Goal: Task Accomplishment & Management: Manage account settings

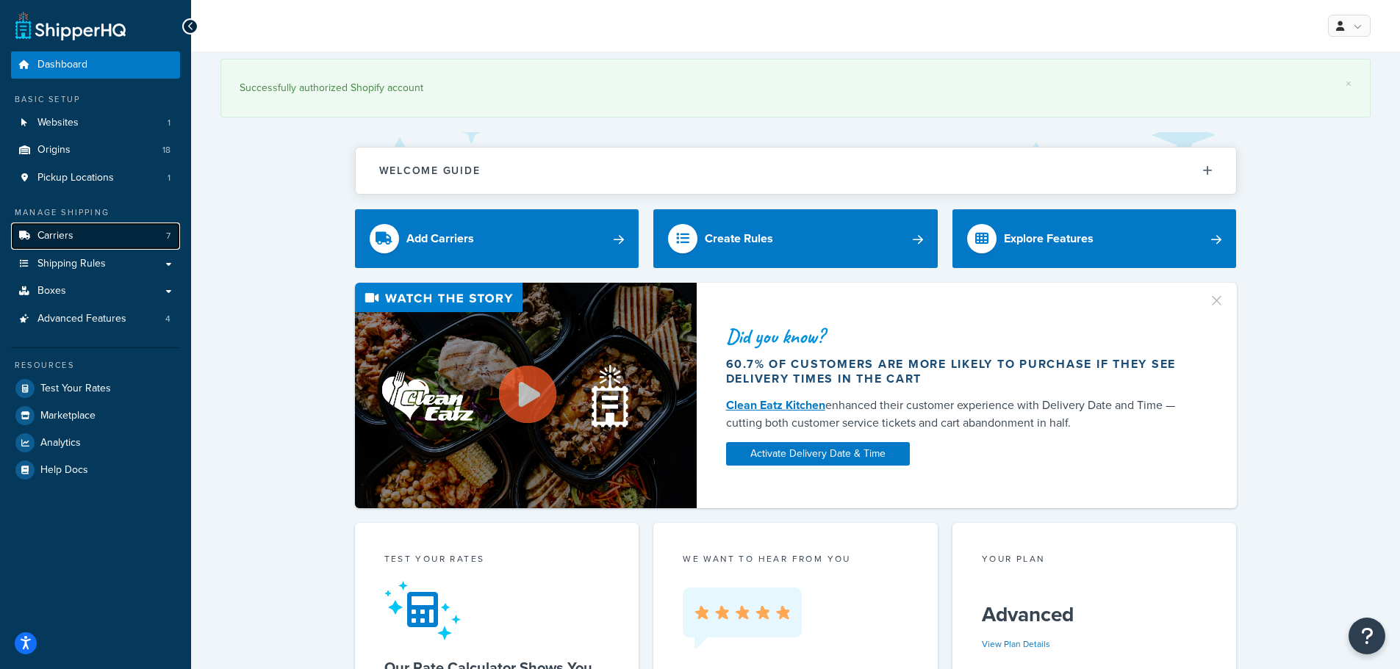
click at [67, 236] on span "Carriers" at bounding box center [55, 236] width 36 height 12
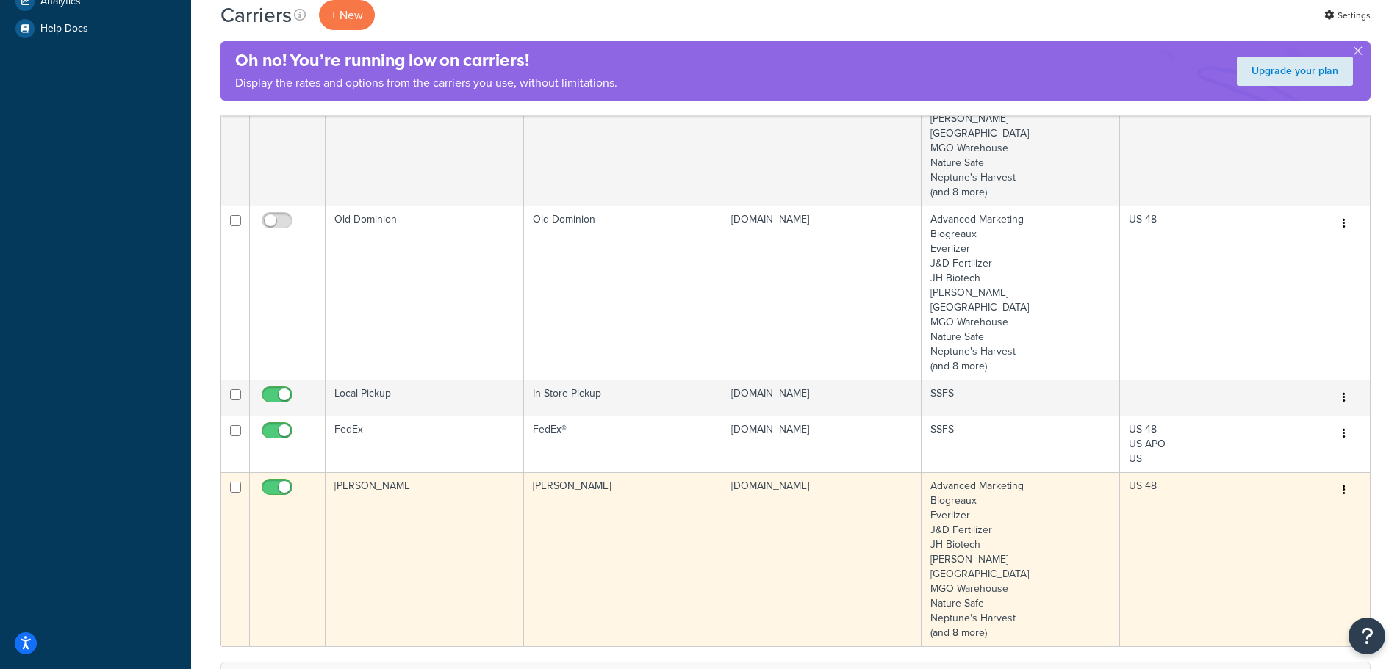
scroll to position [441, 0]
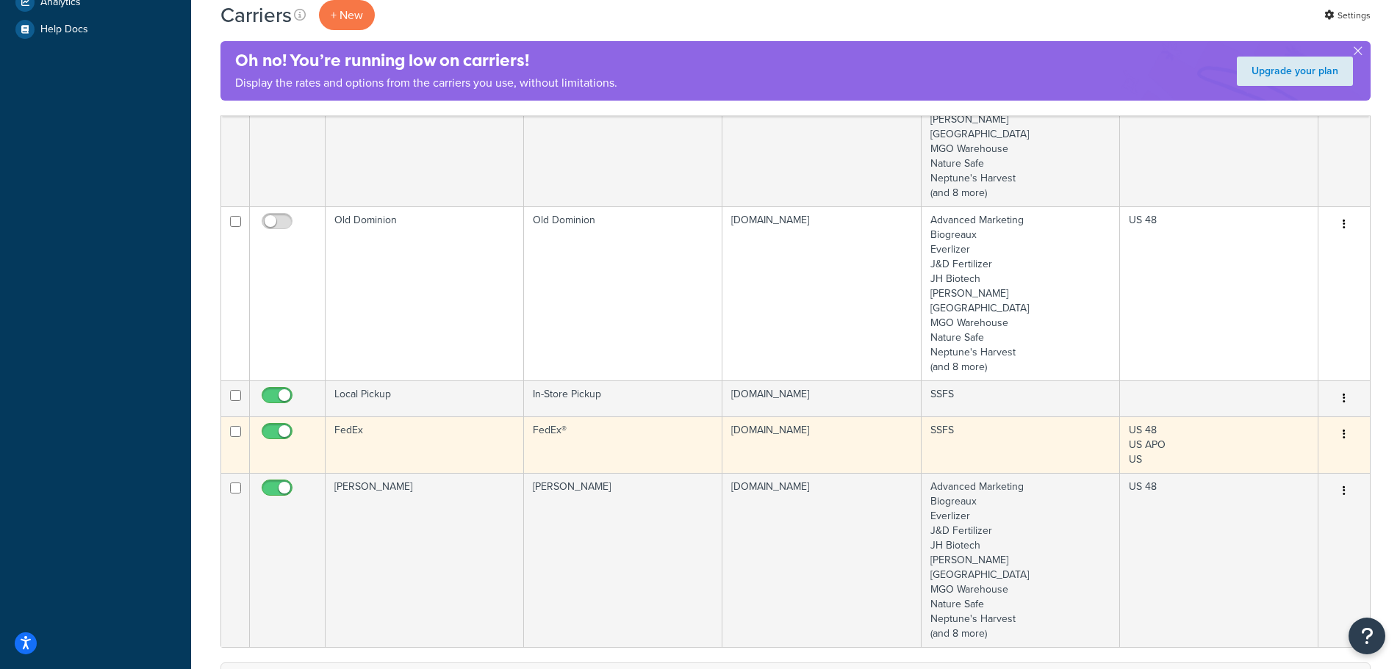
click at [1341, 440] on button "button" at bounding box center [1344, 435] width 21 height 24
click at [1293, 472] on link "Edit" at bounding box center [1284, 471] width 116 height 30
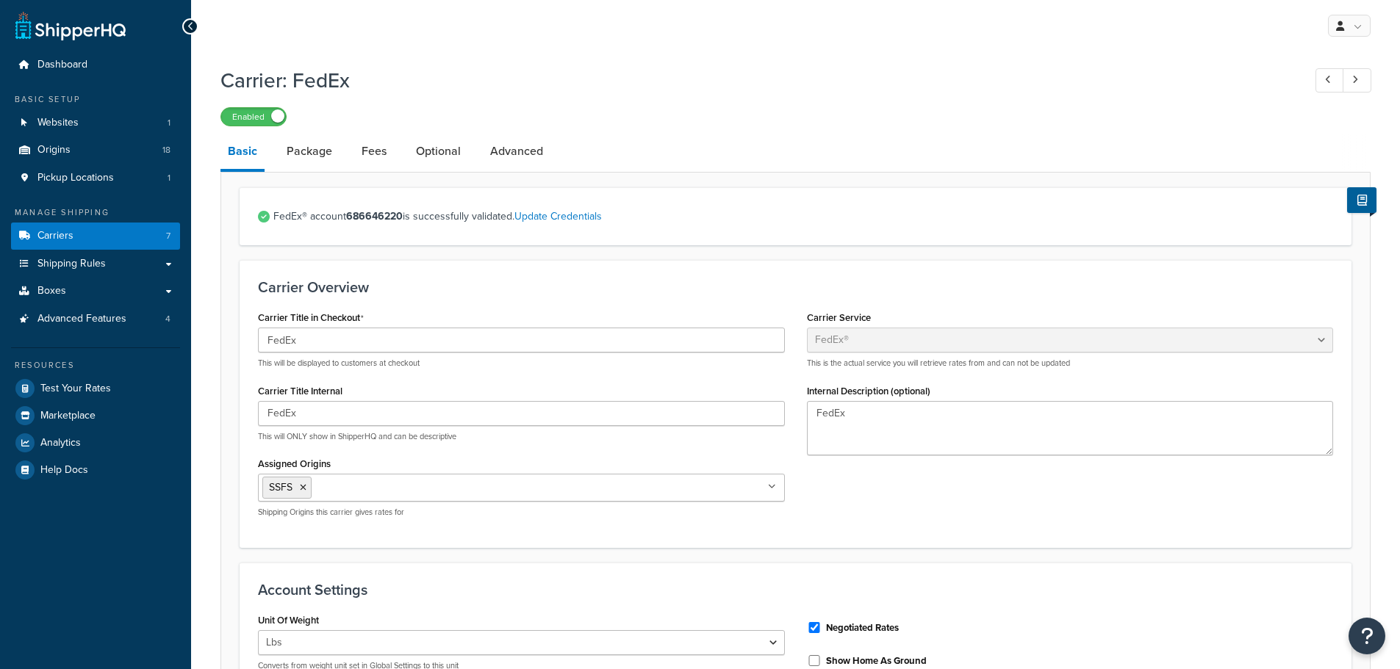
select select "fedEx"
select select "REGULAR_PICKUP"
select select "YOUR_PACKAGING"
click at [305, 151] on link "Package" at bounding box center [309, 151] width 60 height 35
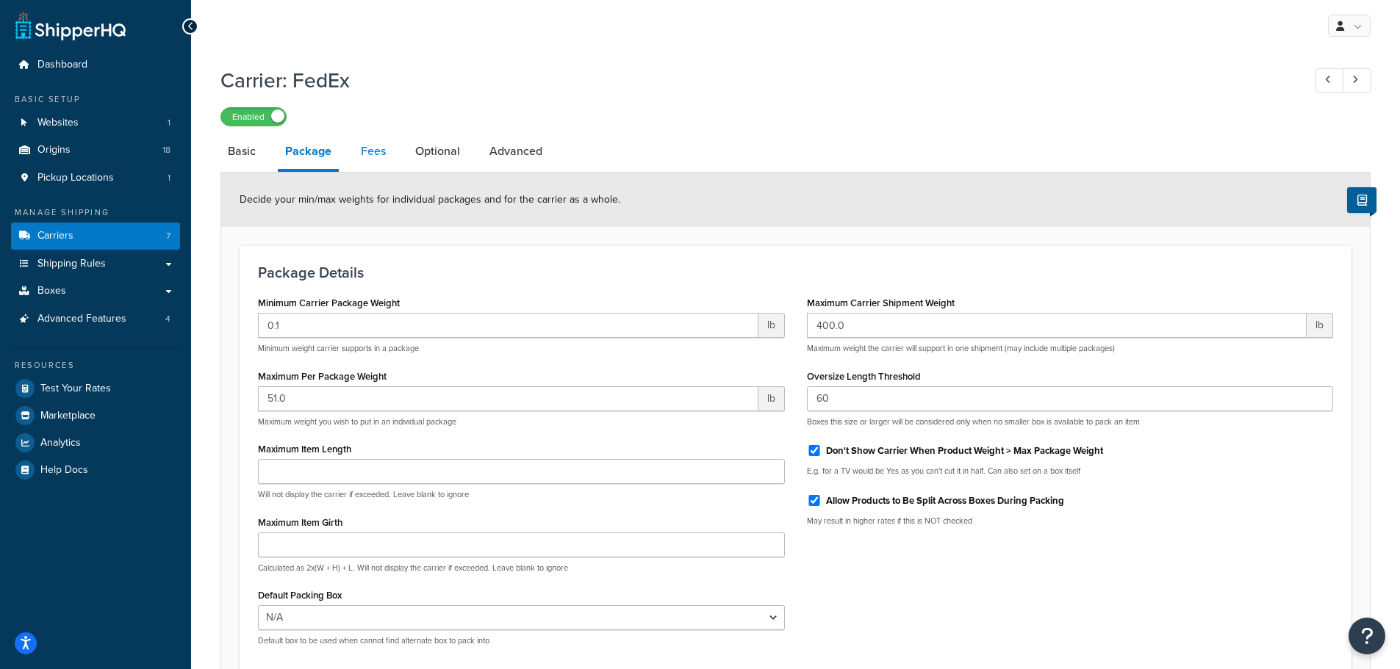
click at [372, 152] on link "Fees" at bounding box center [373, 151] width 40 height 35
select select "package"
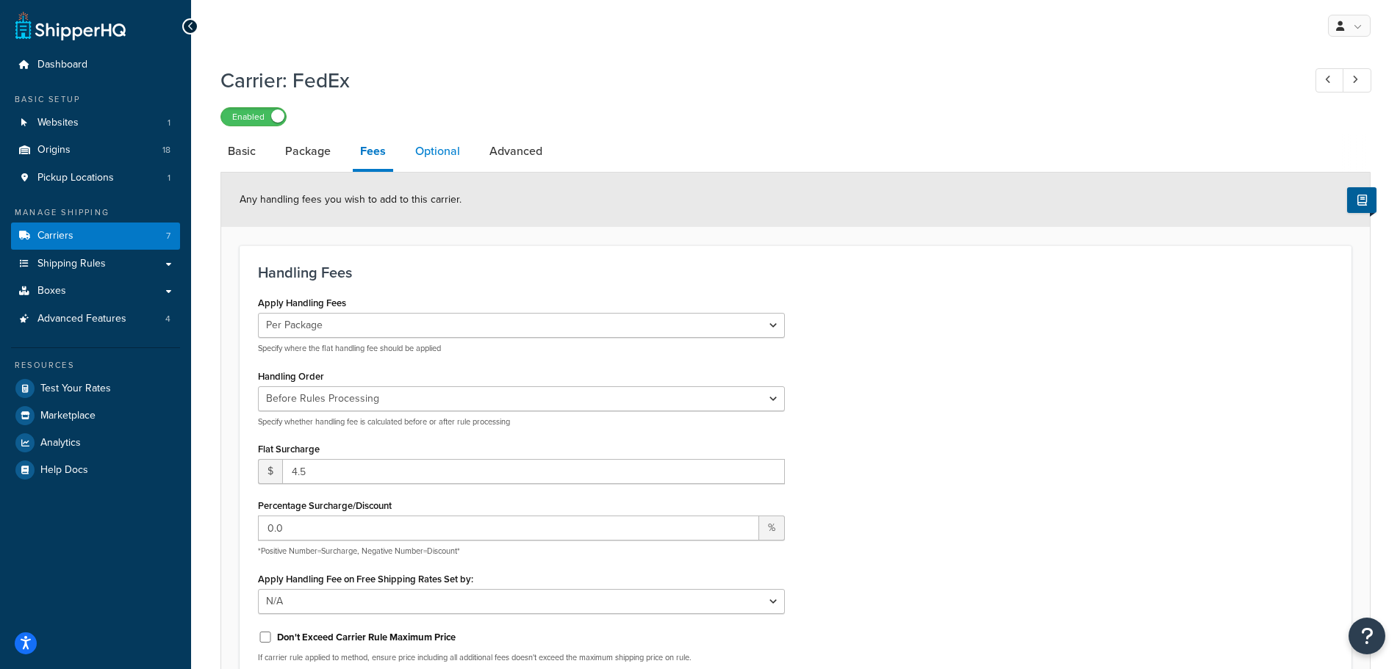
click at [429, 152] on link "Optional" at bounding box center [438, 151] width 60 height 35
select select "residential"
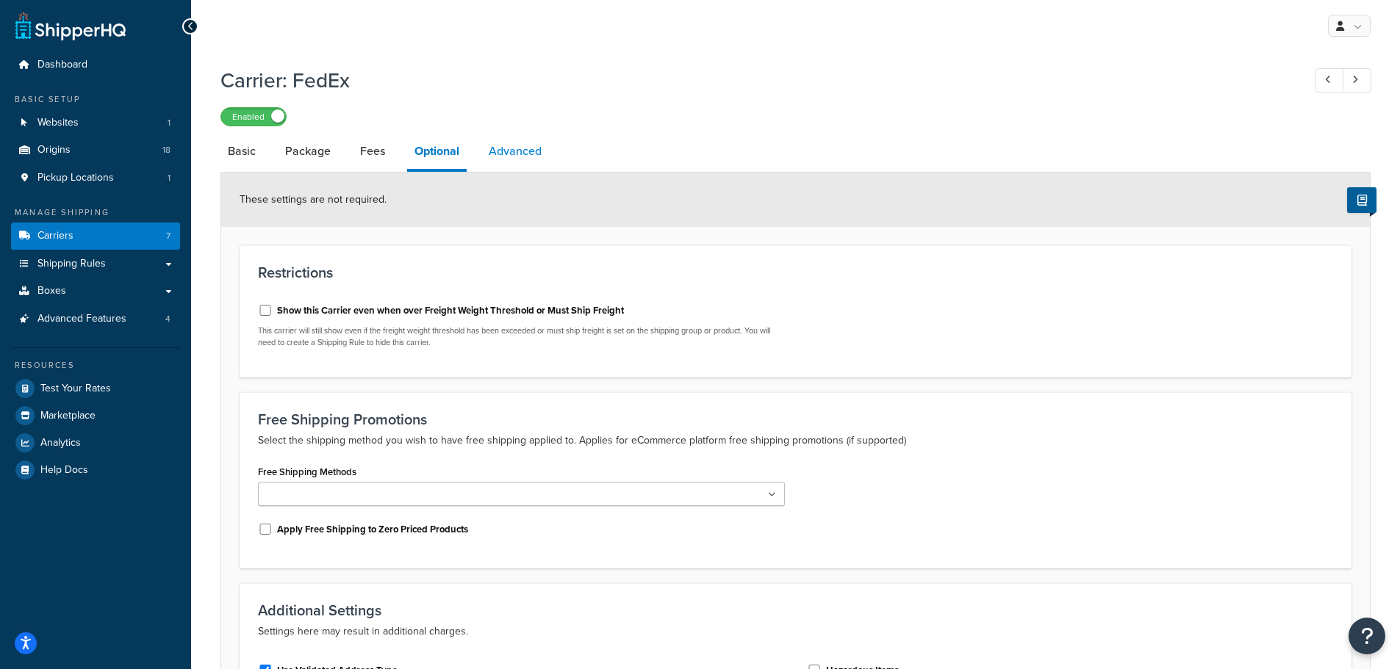
click at [521, 158] on link "Advanced" at bounding box center [515, 151] width 68 height 35
select select "false"
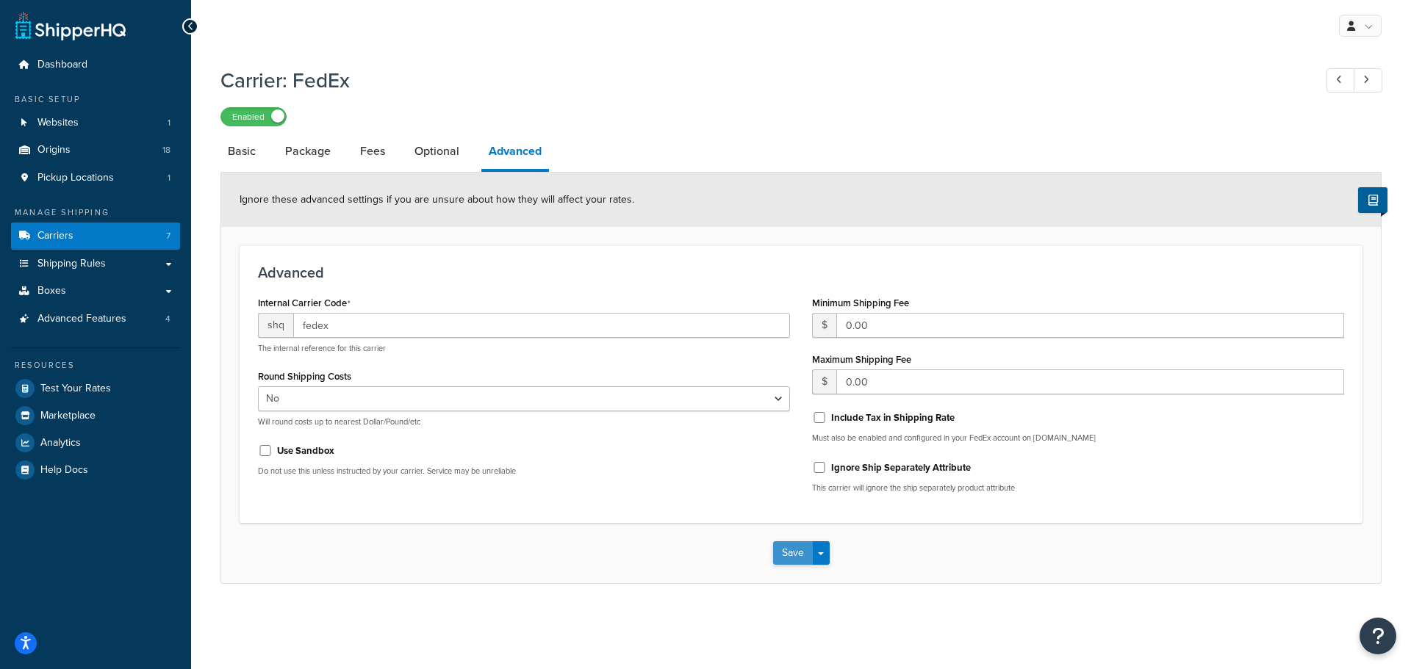
click at [784, 550] on button "Save" at bounding box center [793, 554] width 40 height 24
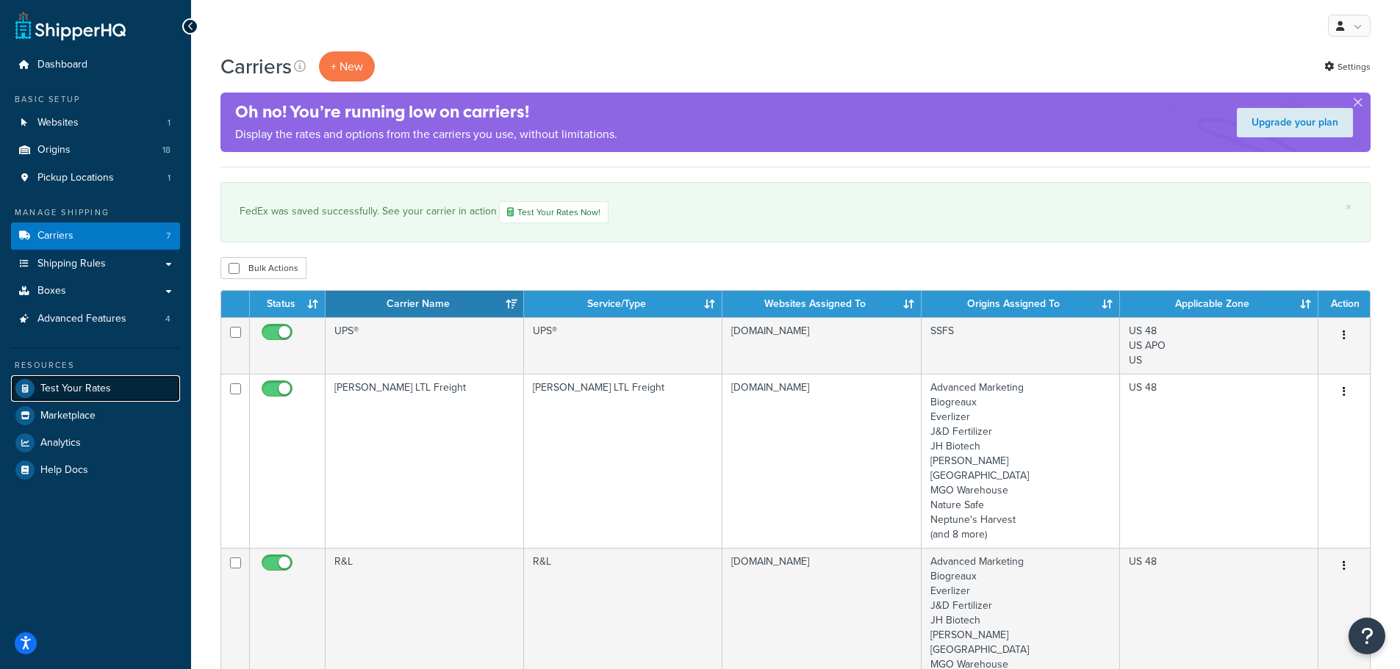
click at [70, 383] on span "Test Your Rates" at bounding box center [75, 389] width 71 height 12
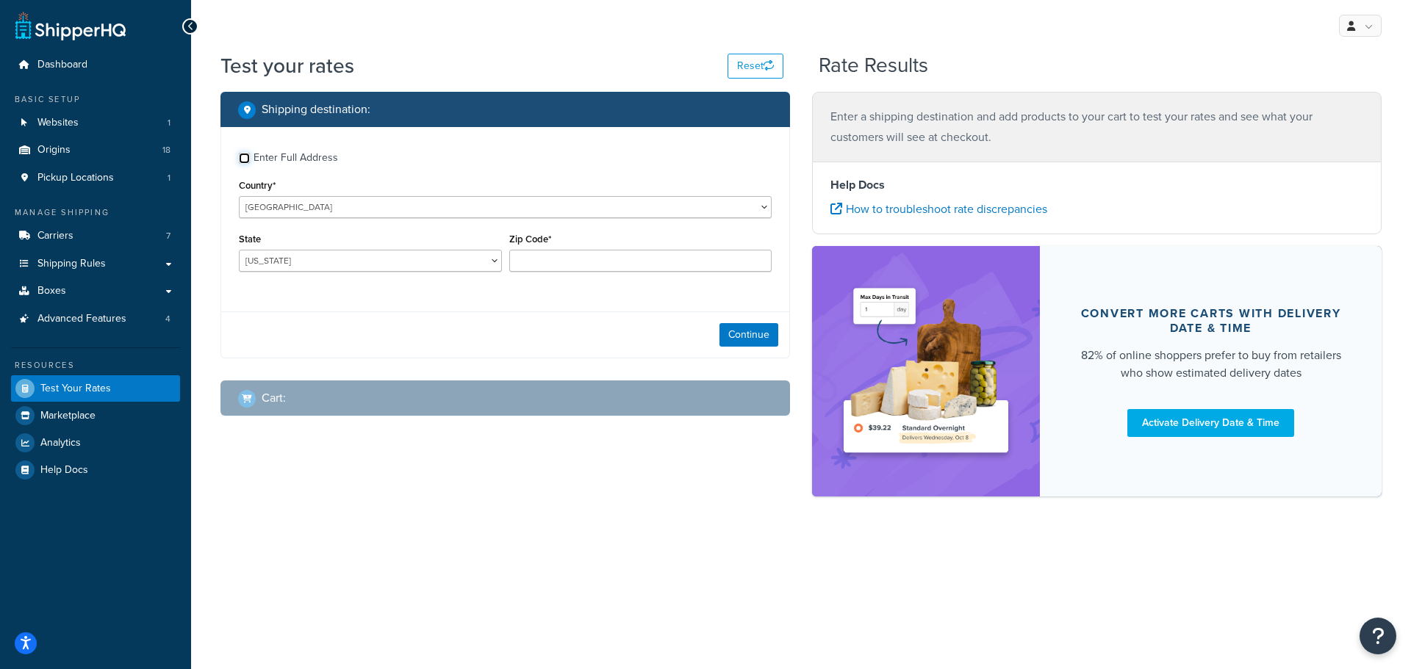
click at [244, 160] on input "Enter Full Address" at bounding box center [244, 158] width 11 height 11
checkbox input "true"
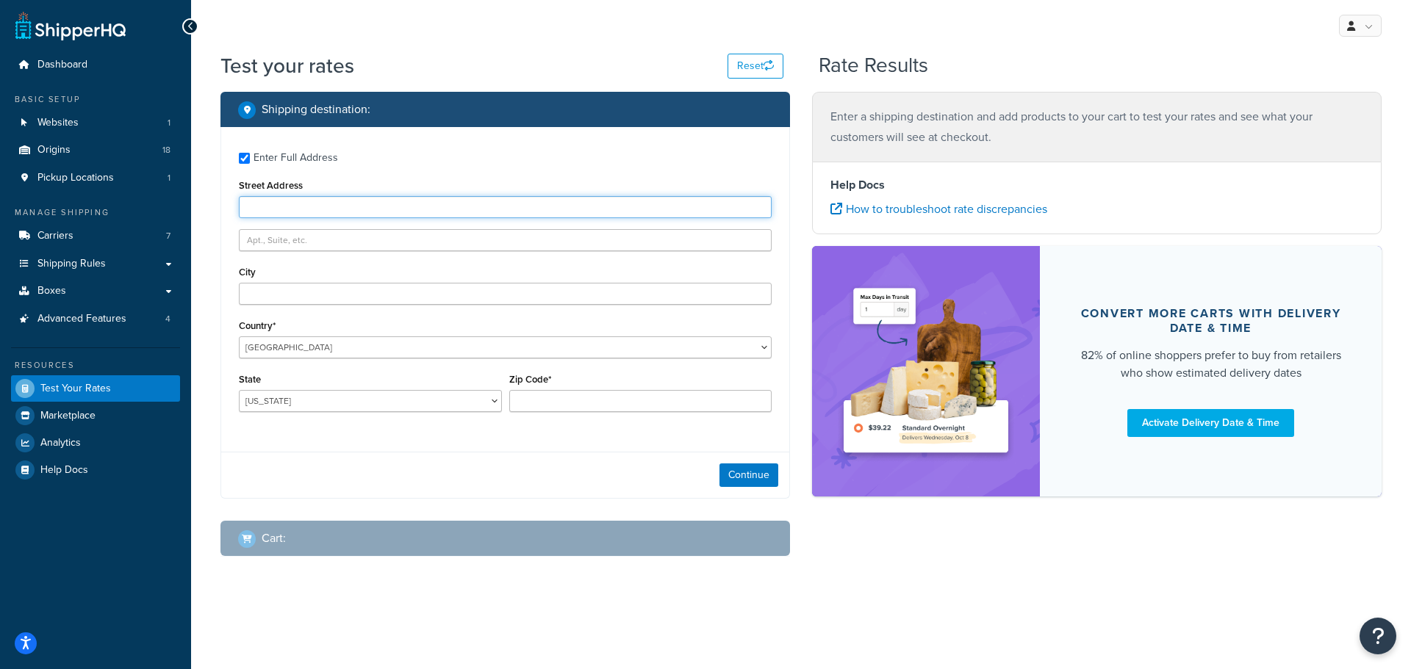
click at [262, 206] on input "Street Address" at bounding box center [505, 207] width 533 height 22
type input "[STREET_ADDRESS]"
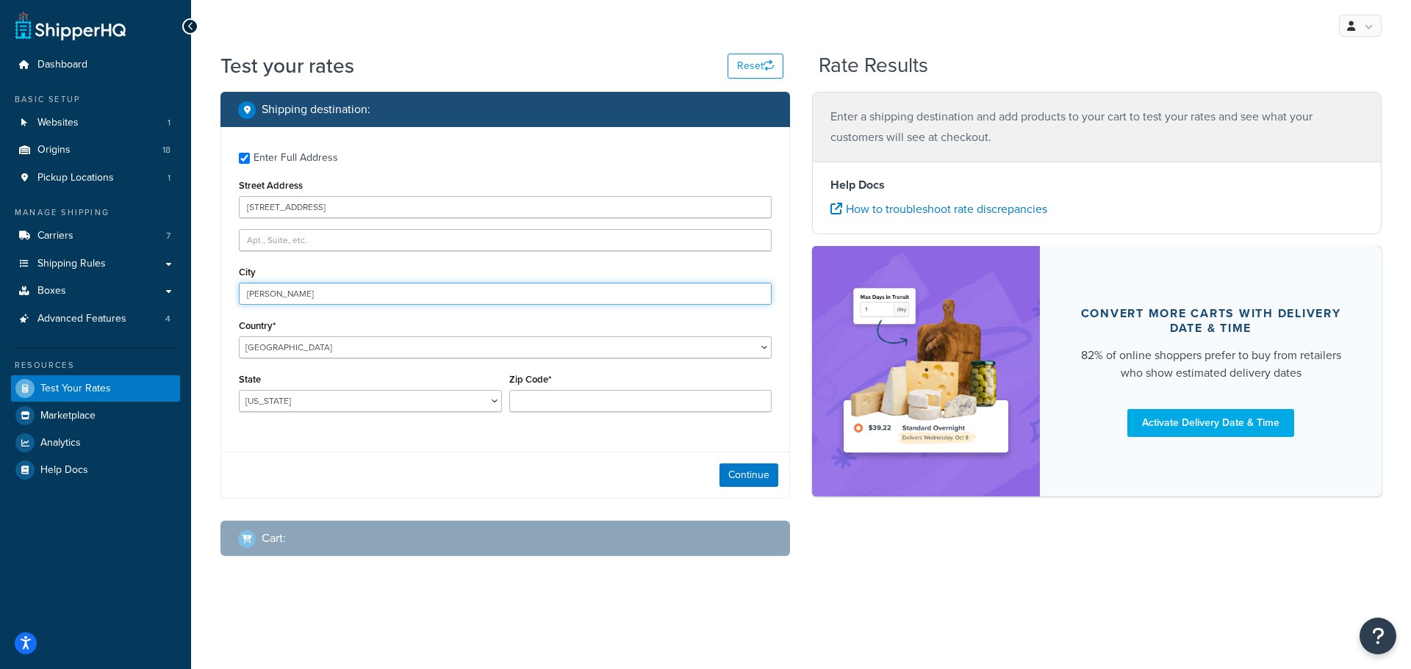
type input "[PERSON_NAME]"
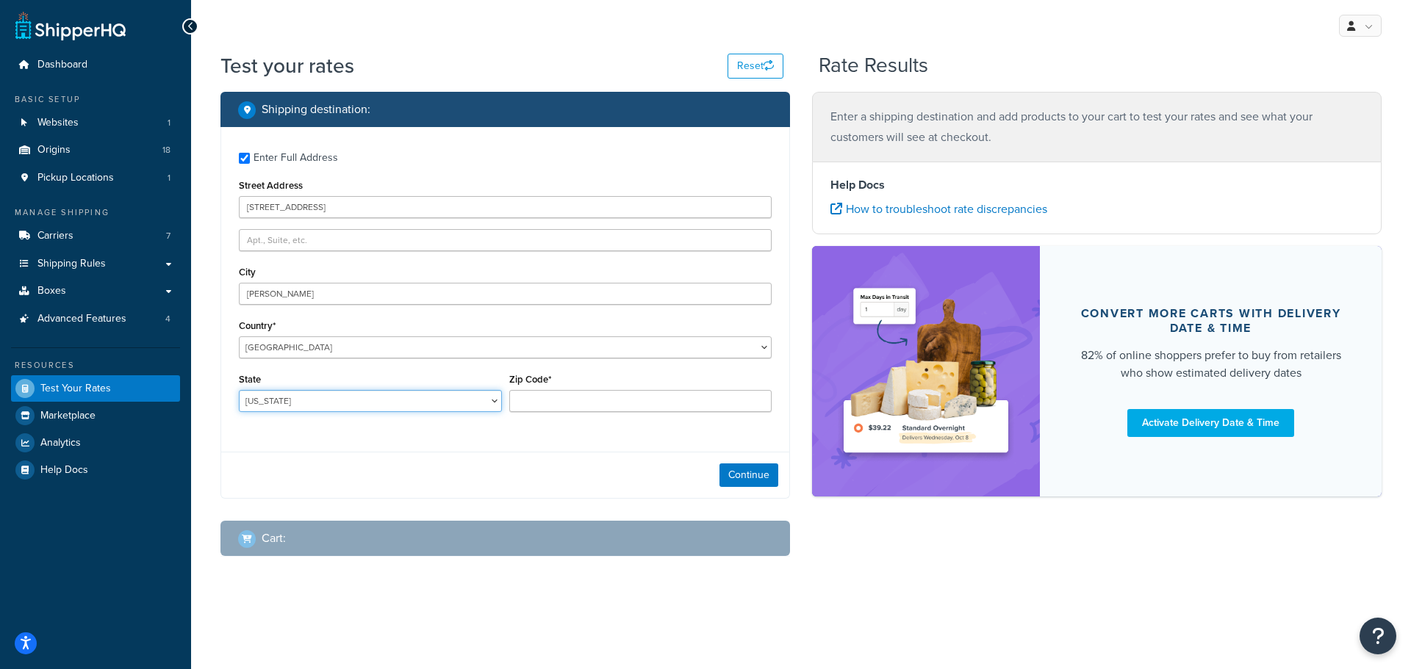
click at [465, 403] on select "[US_STATE] [US_STATE] [US_STATE] [US_STATE] [US_STATE] Armed Forces Americas Ar…" at bounding box center [370, 401] width 263 height 22
select select "NJ"
click at [239, 391] on select "Alabama Alaska American Samoa Arizona Arkansas Armed Forces Americas Armed Forc…" at bounding box center [370, 401] width 263 height 22
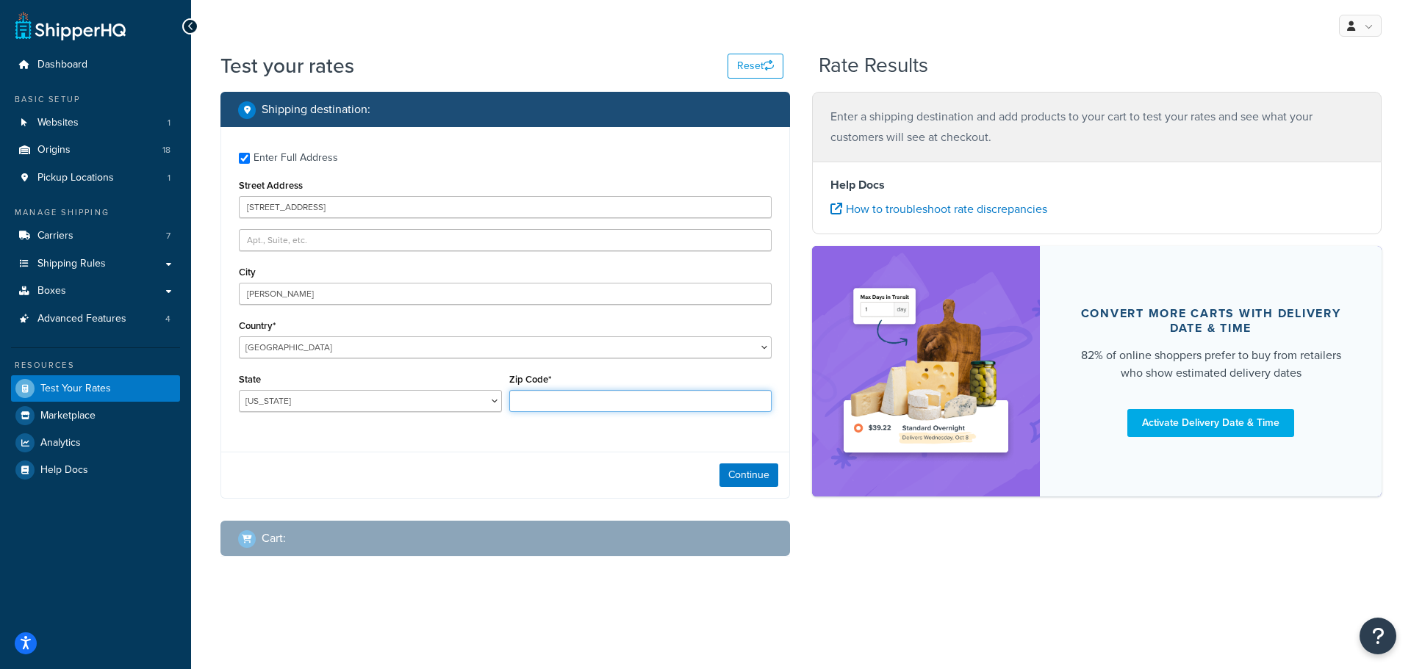
click at [542, 395] on input "Zip Code*" at bounding box center [640, 401] width 263 height 22
type input "08053"
click at [747, 482] on button "Continue" at bounding box center [748, 476] width 59 height 24
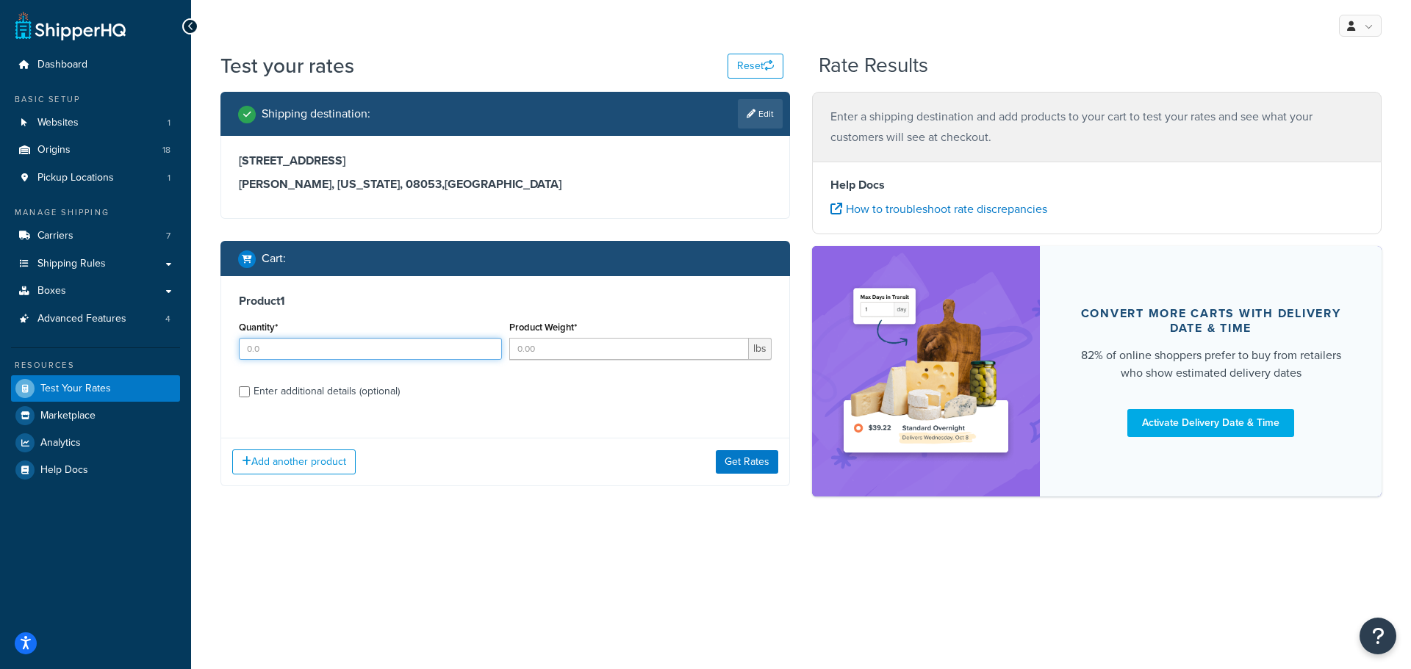
click at [266, 346] on input "Quantity*" at bounding box center [370, 349] width 263 height 22
type input "1"
type input "5"
click at [755, 462] on button "Get Rates" at bounding box center [747, 462] width 62 height 24
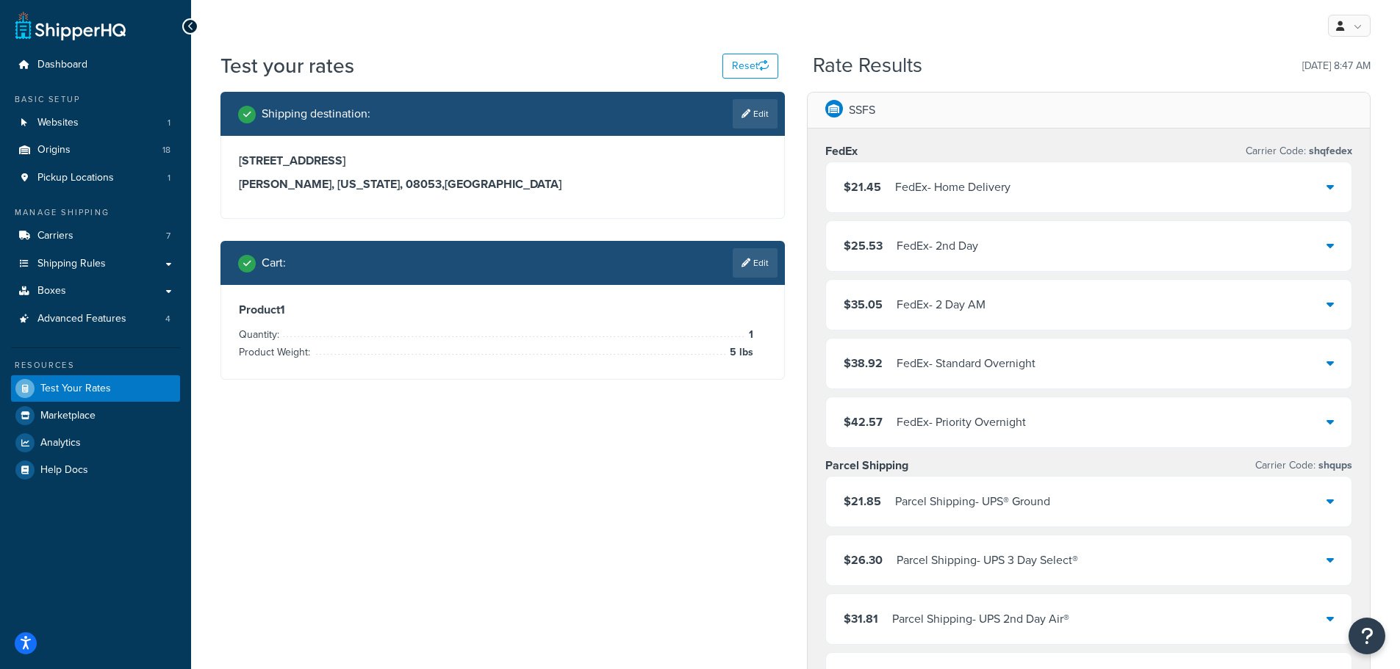
click at [1331, 425] on icon at bounding box center [1329, 422] width 7 height 12
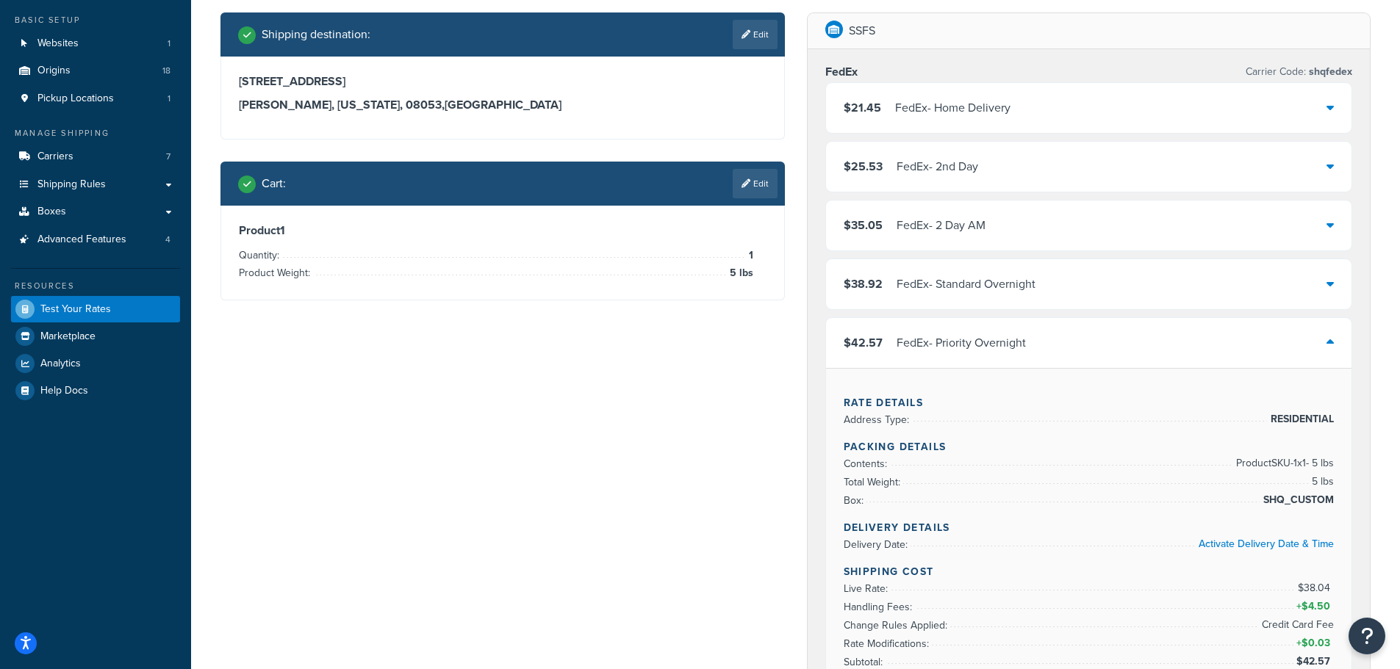
scroll to position [73, 0]
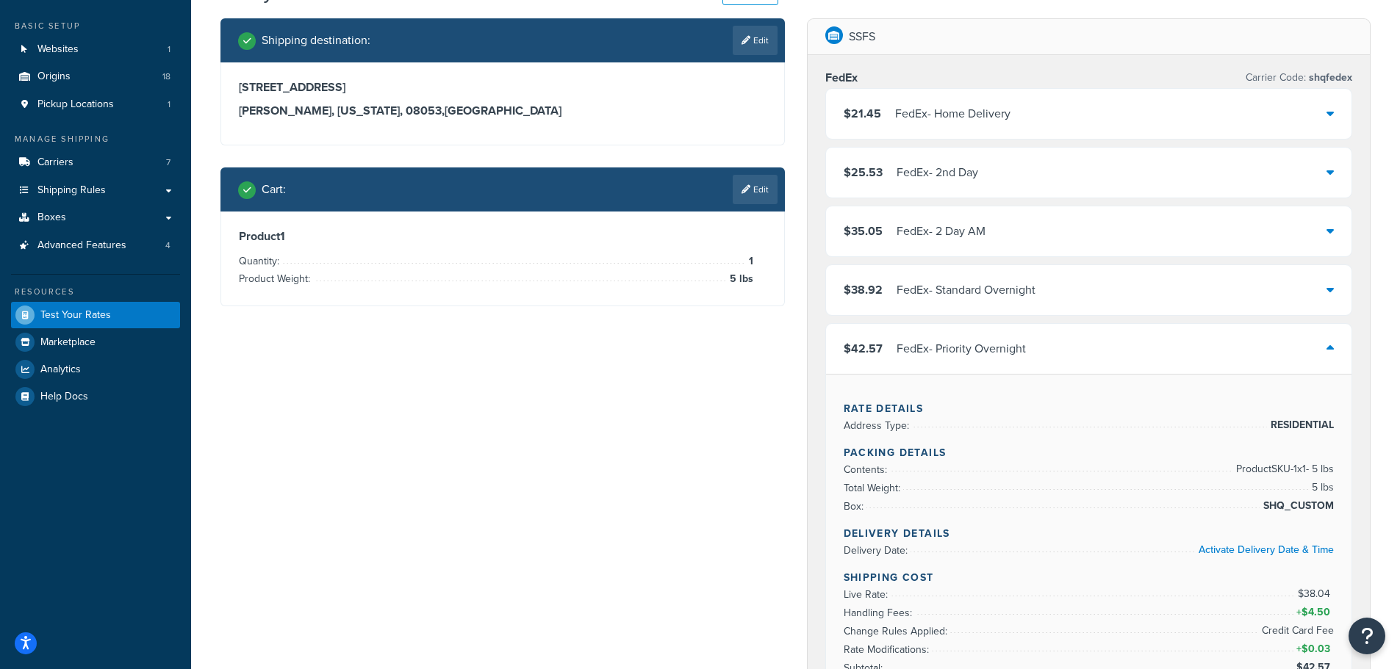
click at [1329, 350] on icon at bounding box center [1329, 348] width 7 height 12
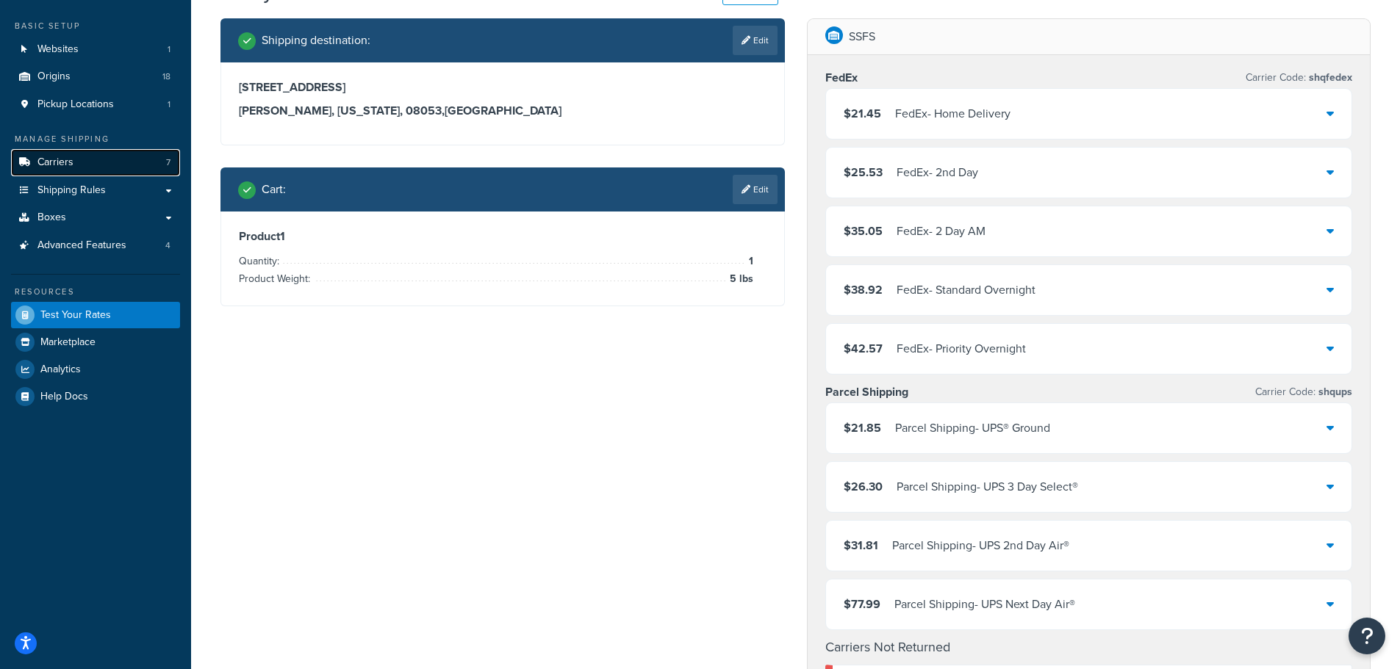
click at [61, 167] on span "Carriers" at bounding box center [55, 163] width 36 height 12
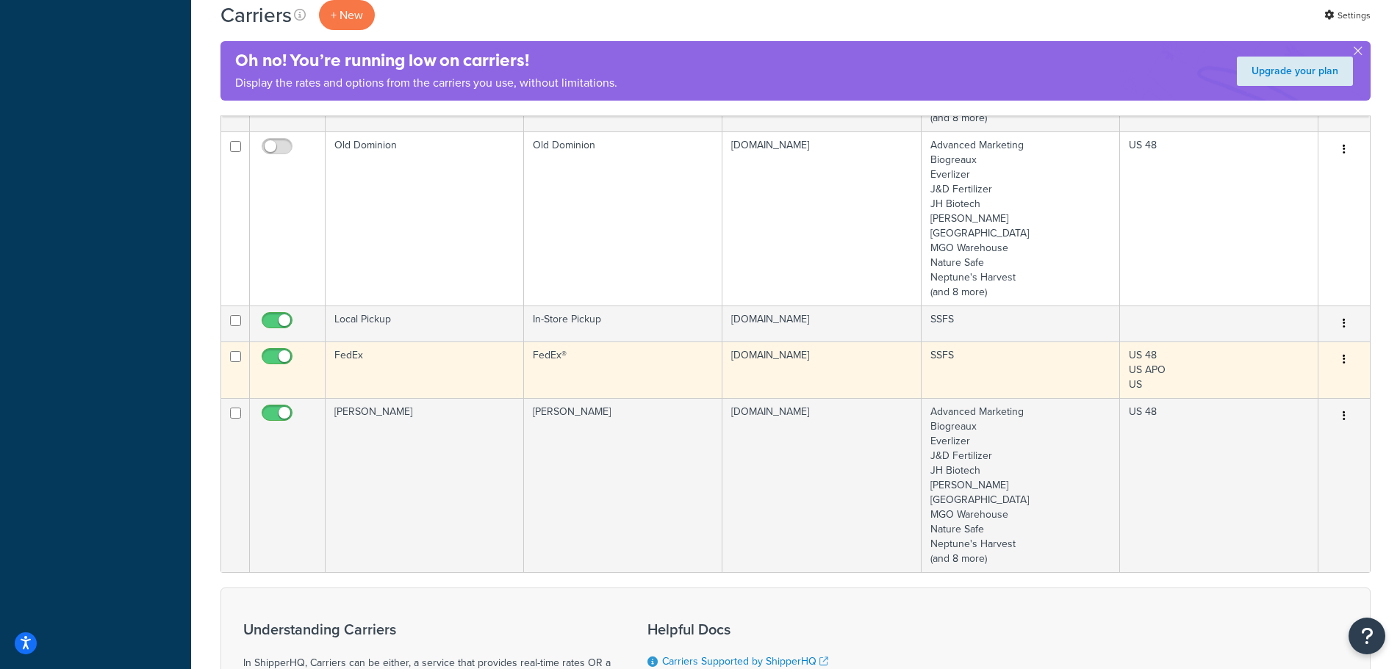
scroll to position [514, 0]
click at [1343, 366] on icon "button" at bounding box center [1343, 361] width 3 height 10
click at [1295, 390] on link "Edit" at bounding box center [1284, 397] width 116 height 30
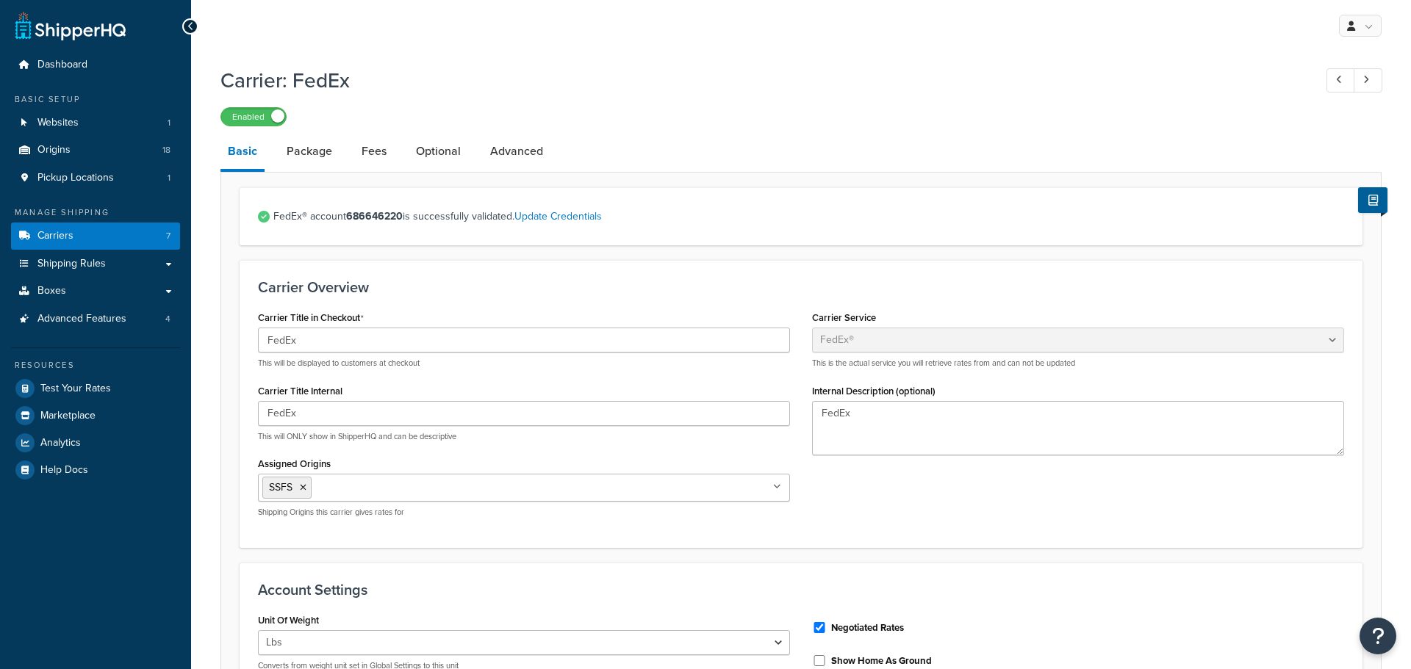
select select "fedEx"
select select "REGULAR_PICKUP"
select select "YOUR_PACKAGING"
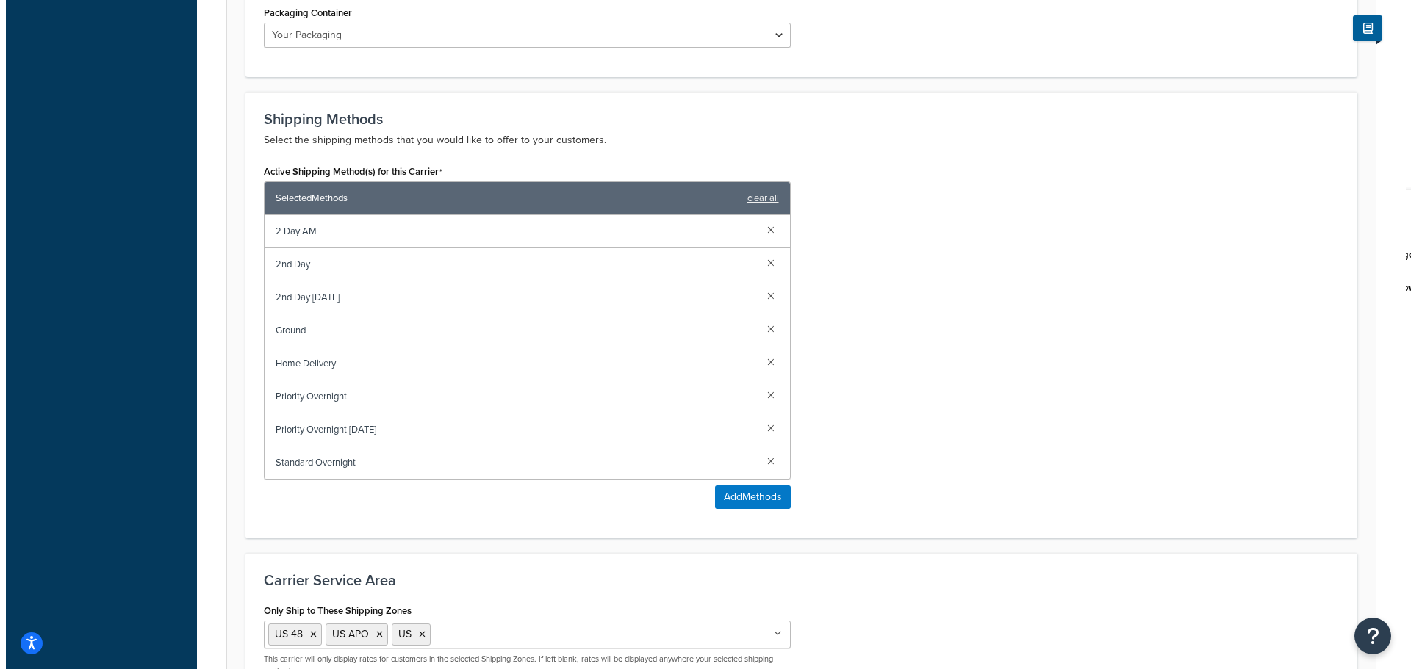
scroll to position [808, 0]
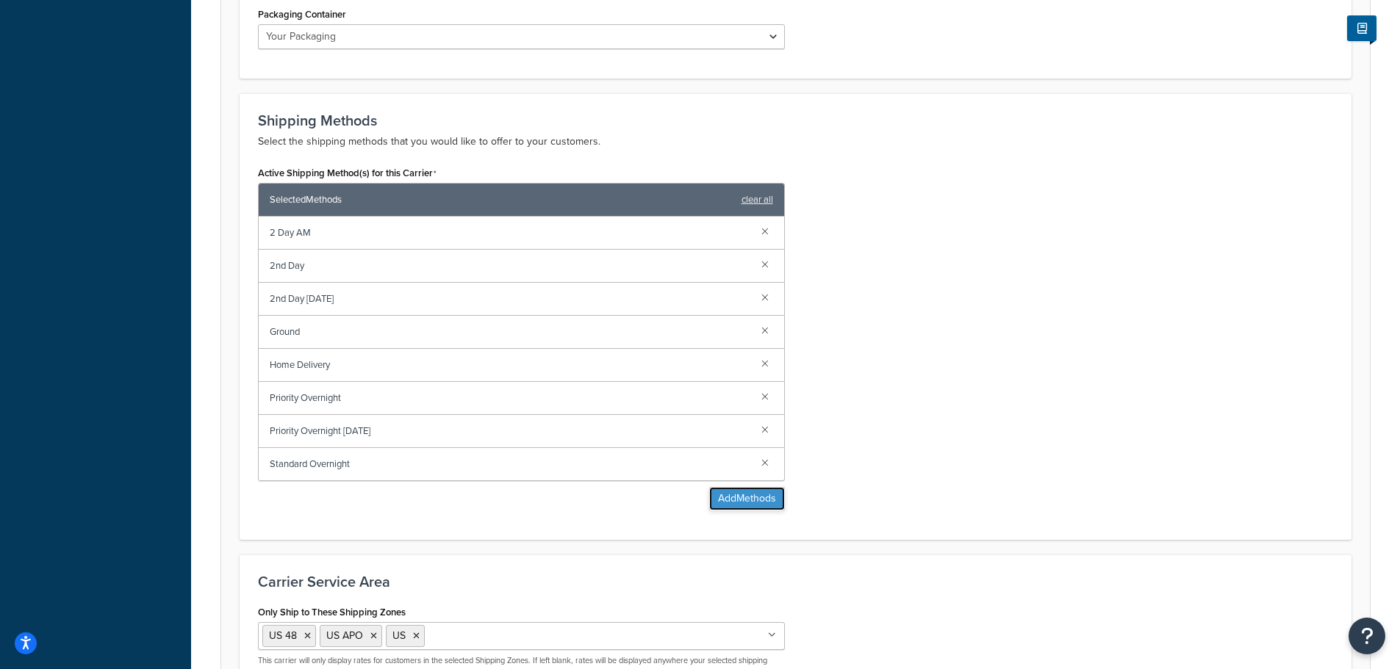
click at [752, 506] on button "Add Methods" at bounding box center [747, 499] width 76 height 24
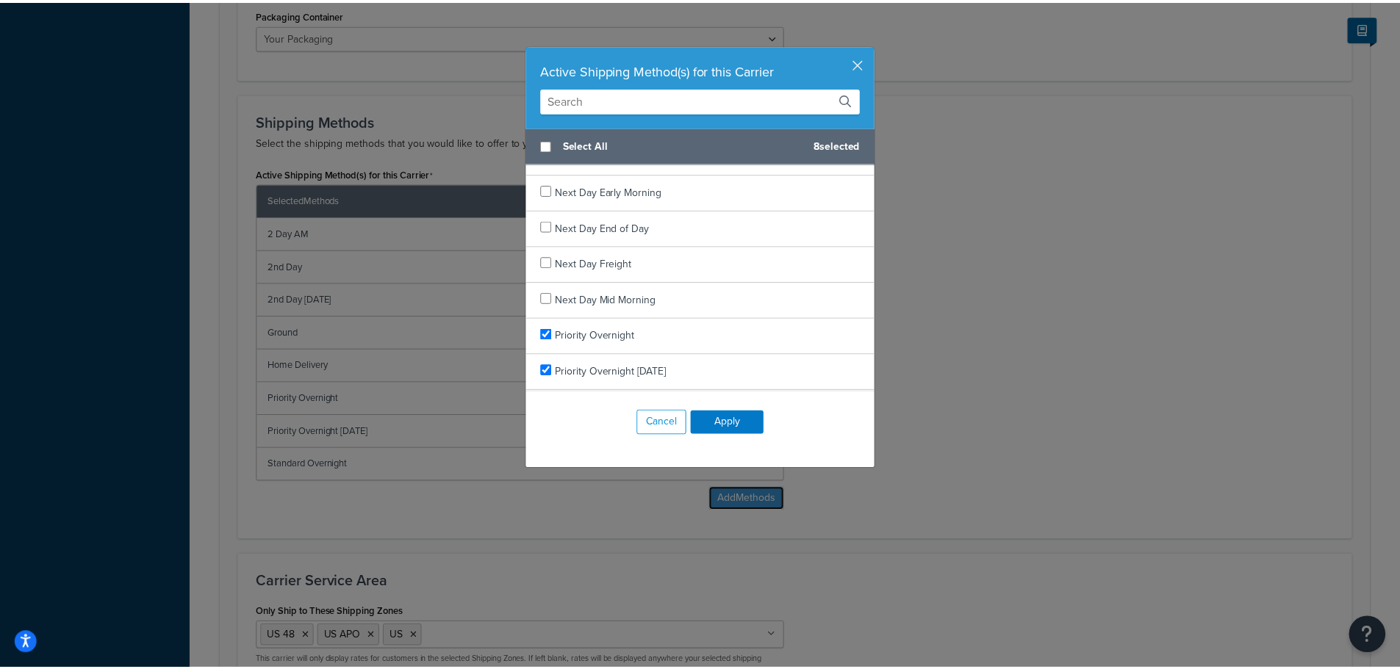
scroll to position [1283, 0]
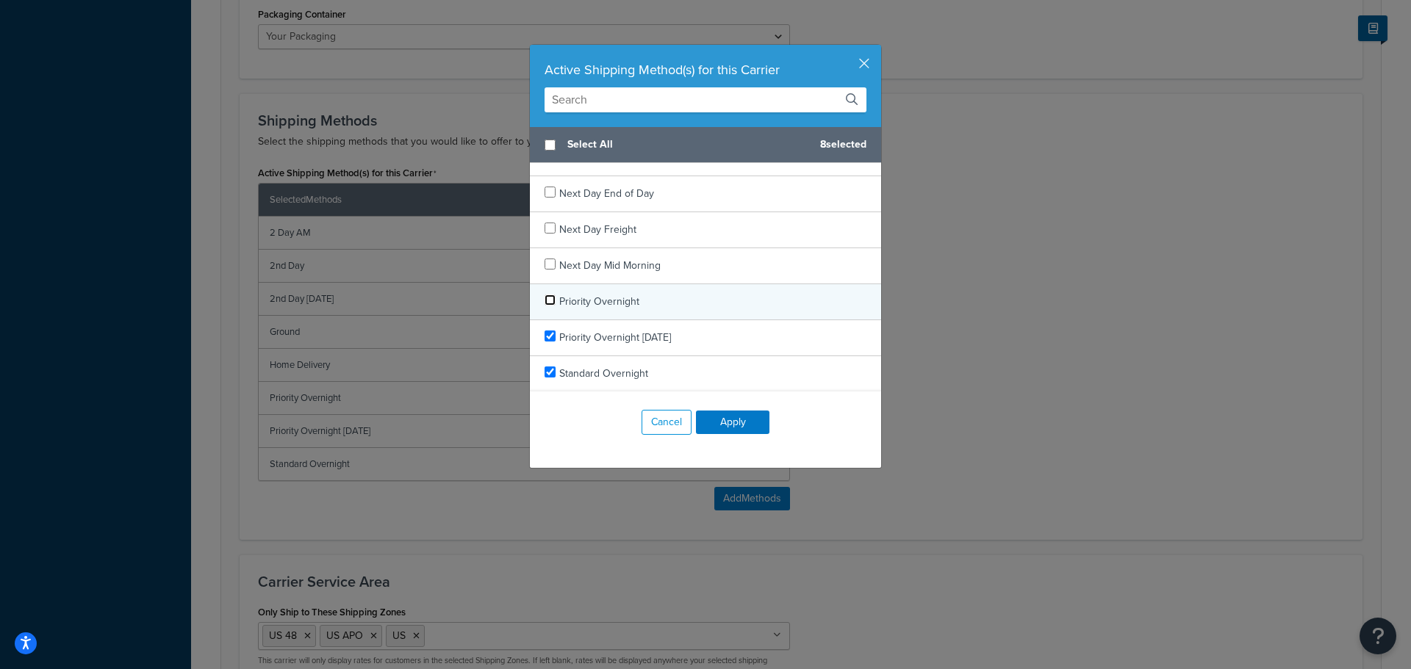
click at [546, 301] on input "checkbox" at bounding box center [549, 300] width 11 height 11
checkbox input "false"
click at [728, 422] on button "Apply" at bounding box center [732, 423] width 73 height 24
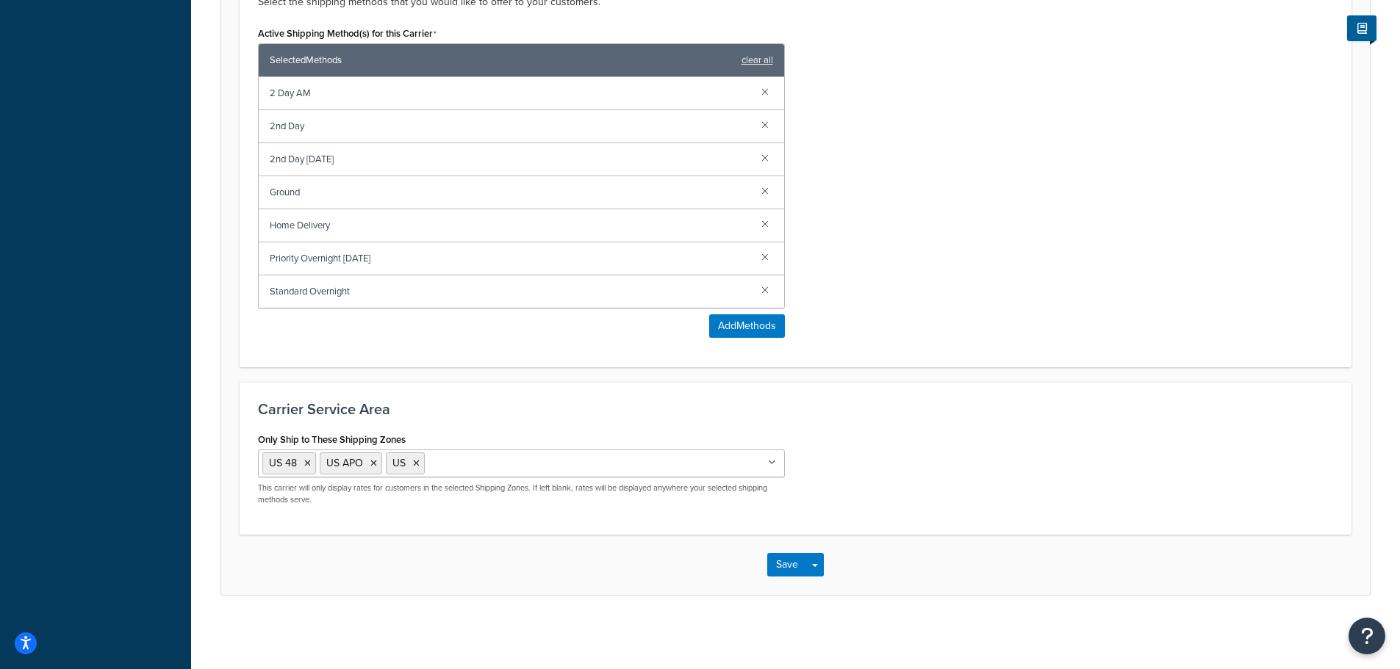
scroll to position [949, 0]
click at [780, 570] on button "Save" at bounding box center [787, 565] width 40 height 24
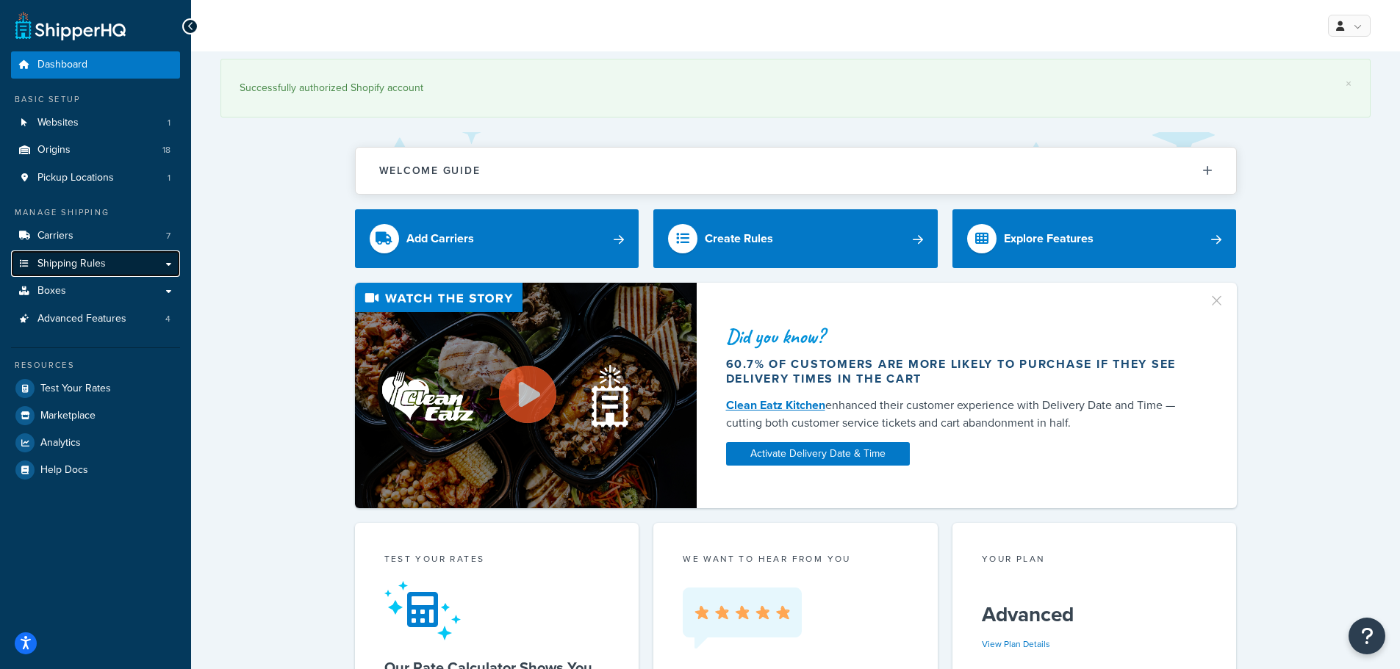
click at [76, 265] on span "Shipping Rules" at bounding box center [71, 264] width 68 height 12
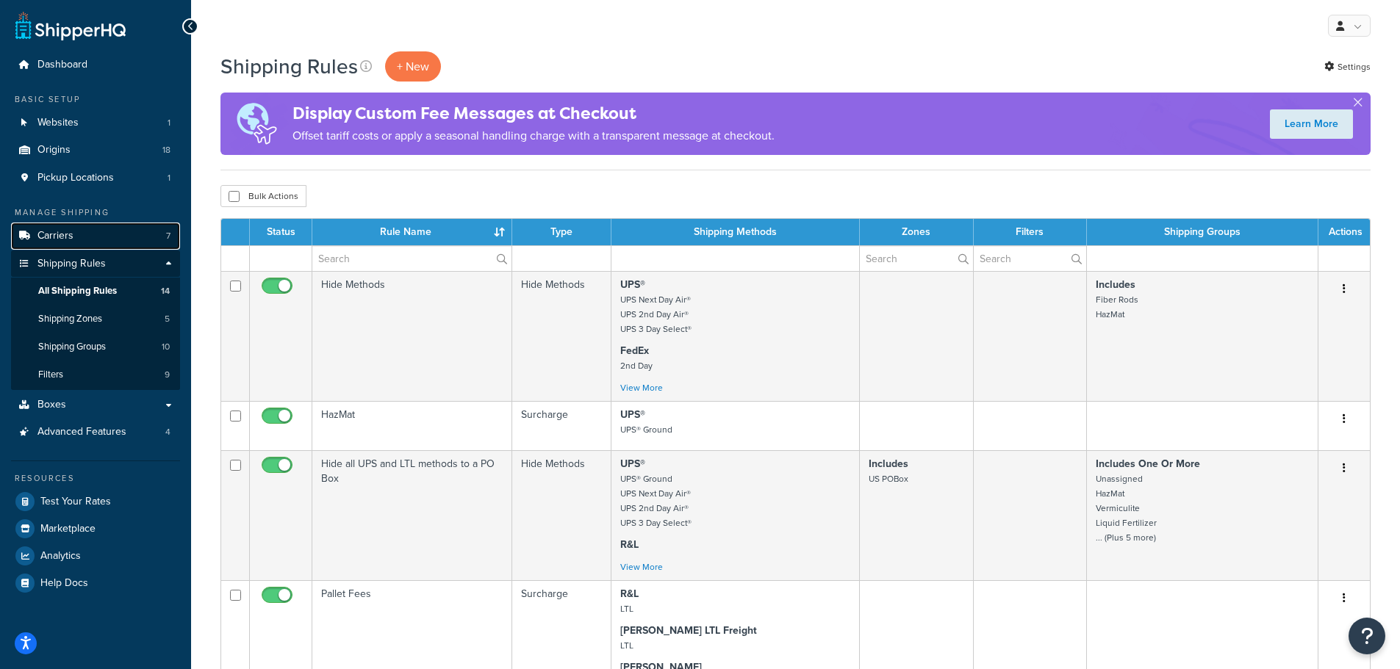
click at [71, 236] on span "Carriers" at bounding box center [55, 236] width 36 height 12
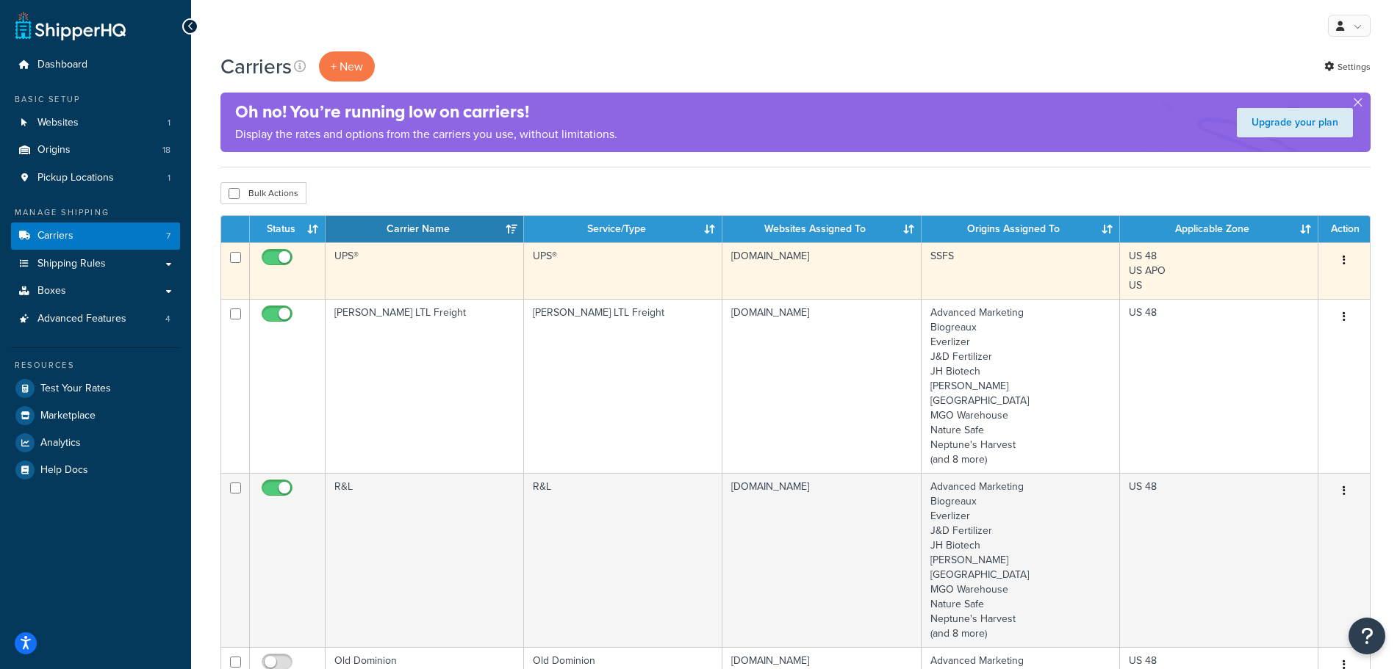
click at [1339, 258] on button "button" at bounding box center [1344, 261] width 21 height 24
click at [1293, 295] on link "Edit" at bounding box center [1284, 291] width 116 height 30
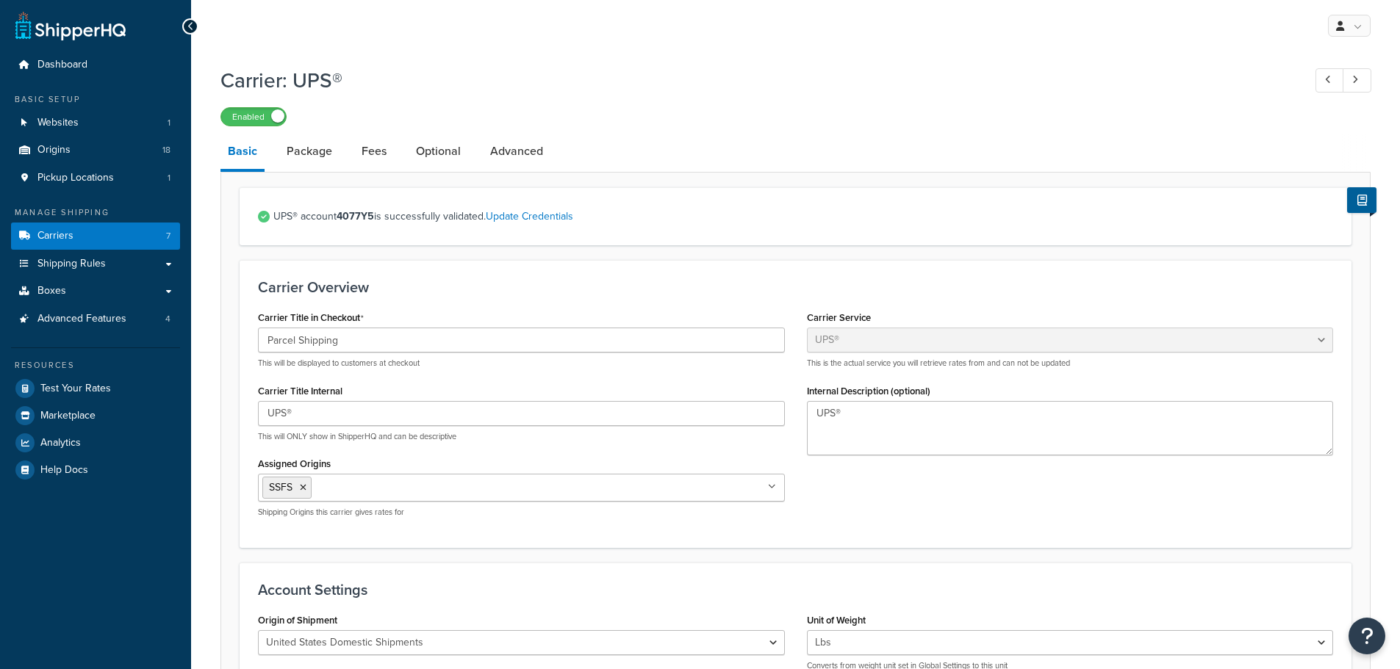
select select "ups"
click at [306, 158] on link "Package" at bounding box center [309, 151] width 60 height 35
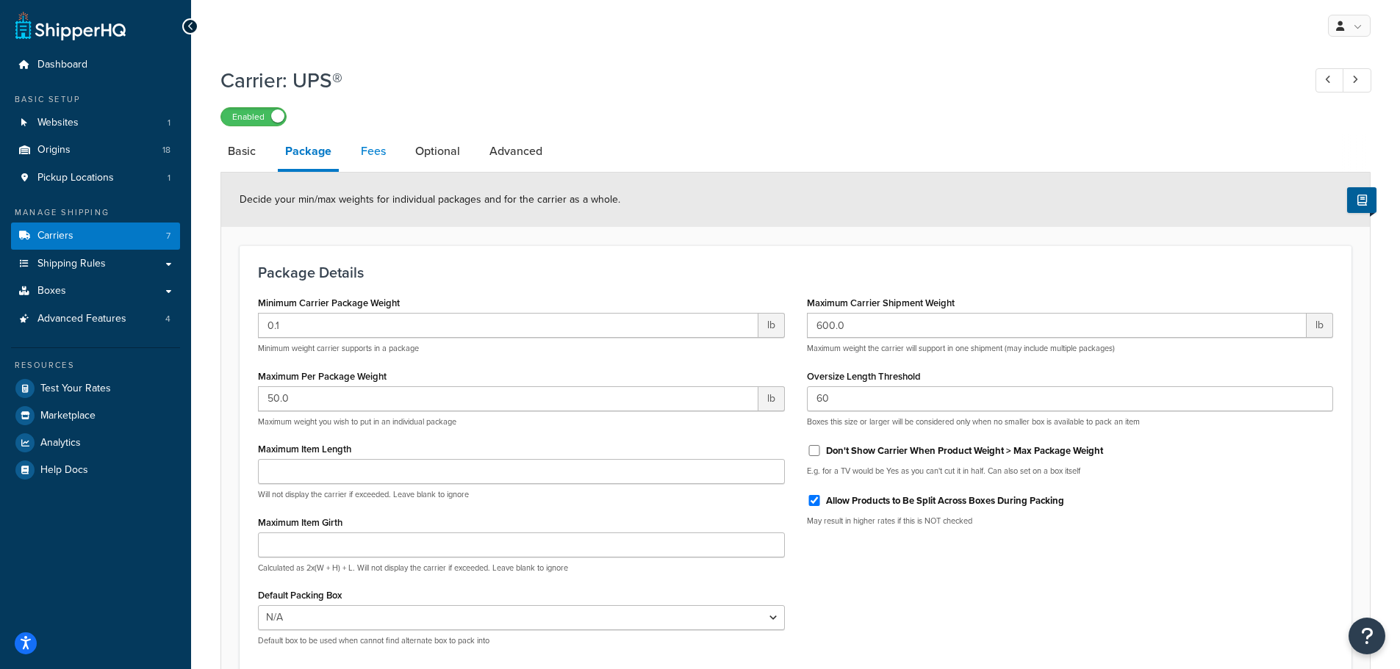
click at [376, 152] on link "Fees" at bounding box center [373, 151] width 40 height 35
select select "package"
select select "AFTER"
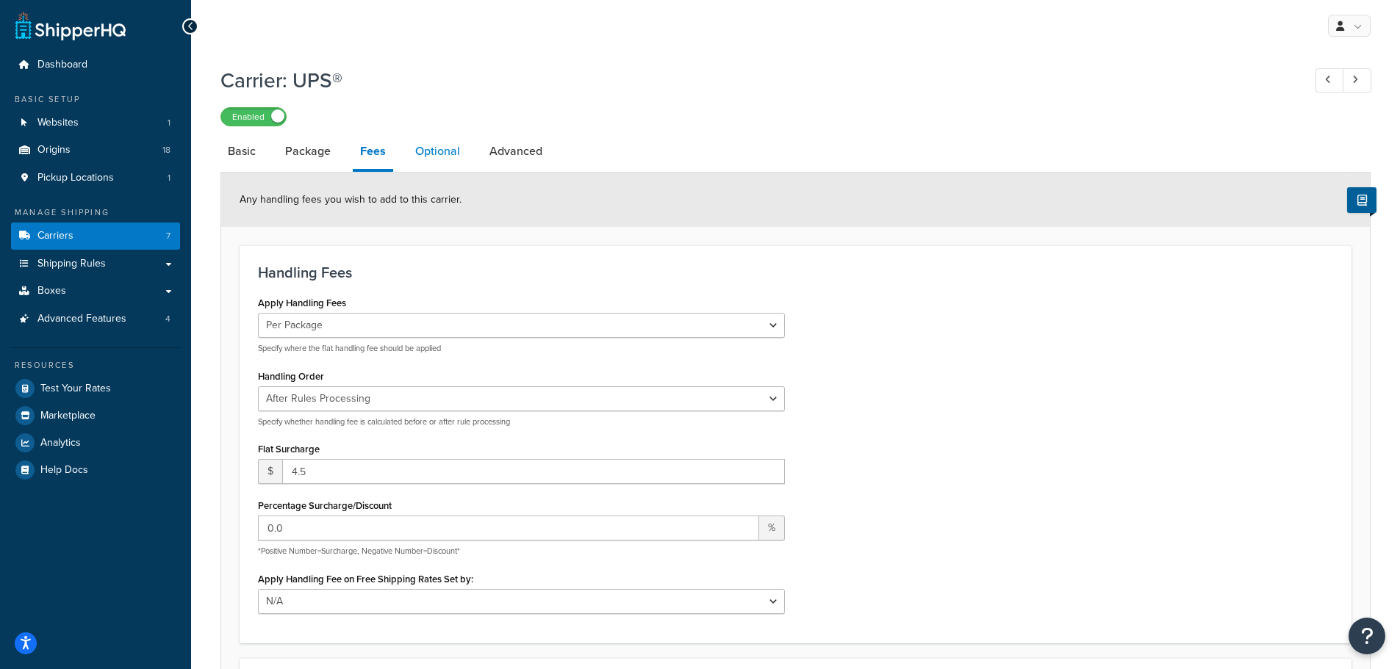
click at [431, 160] on link "Optional" at bounding box center [438, 151] width 60 height 35
select select "residential"
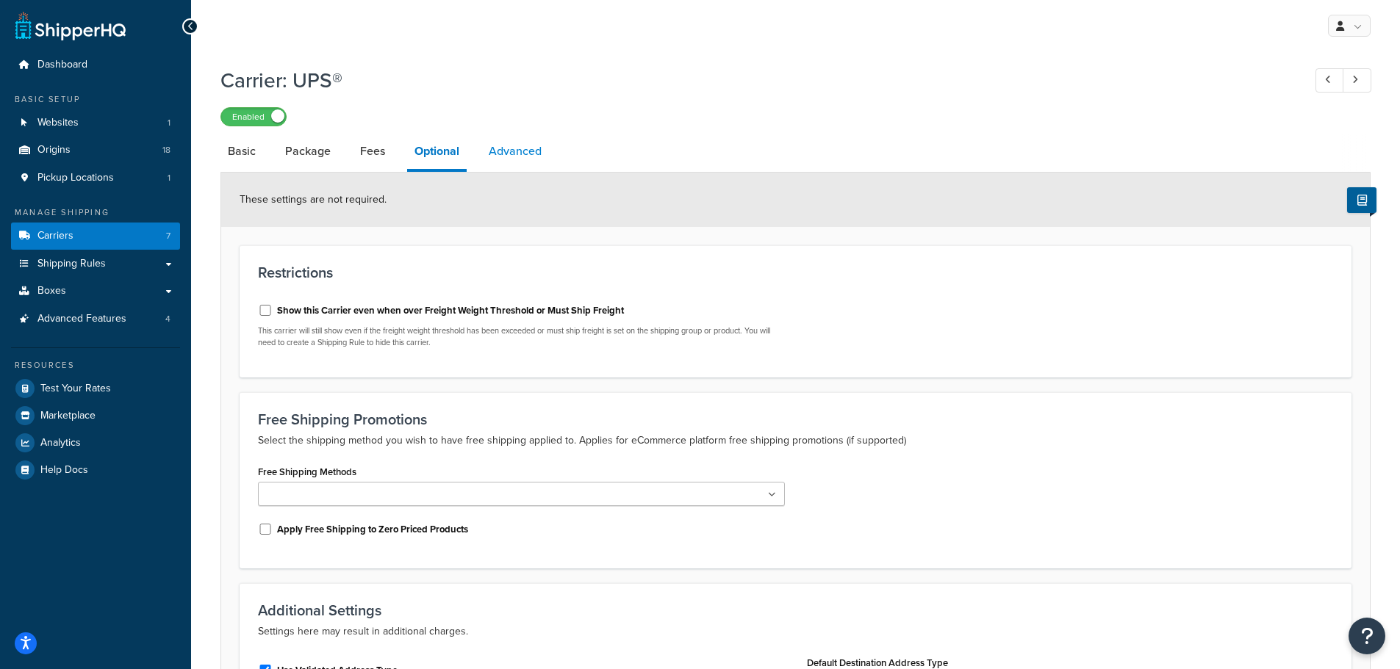
click at [524, 154] on link "Advanced" at bounding box center [515, 151] width 68 height 35
select select "false"
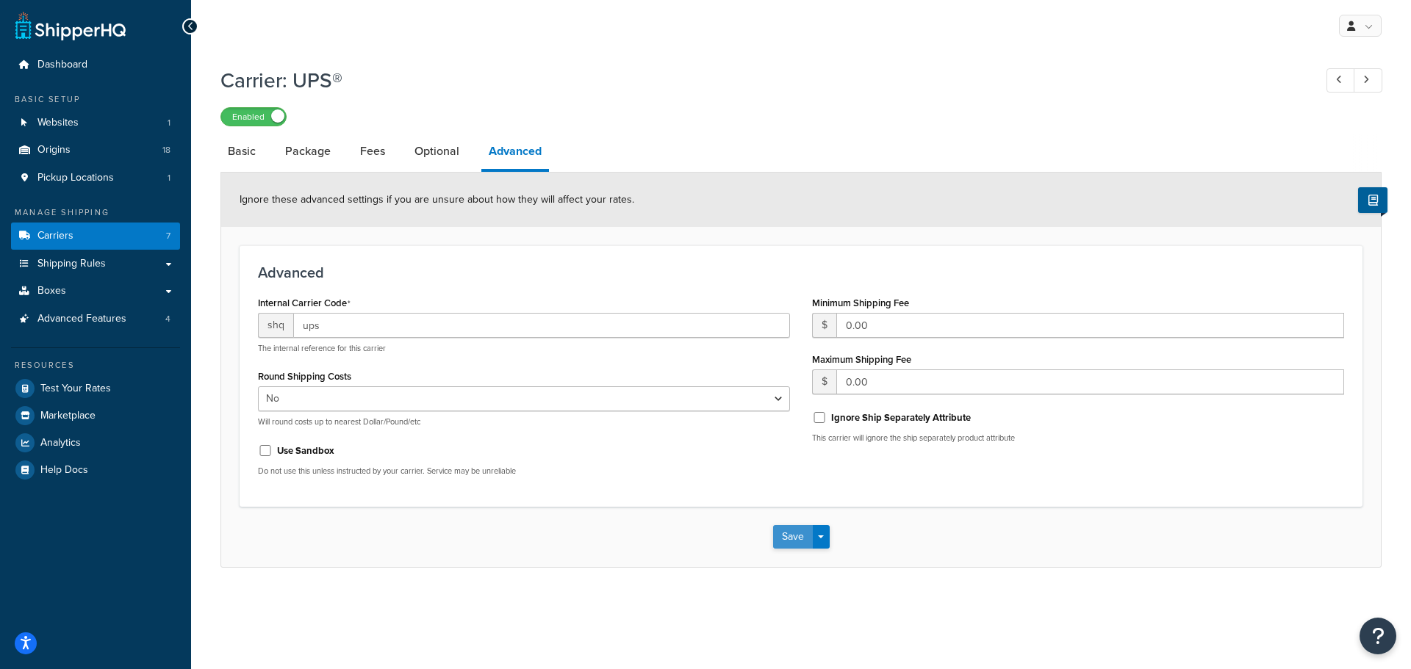
click at [786, 538] on button "Save" at bounding box center [793, 537] width 40 height 24
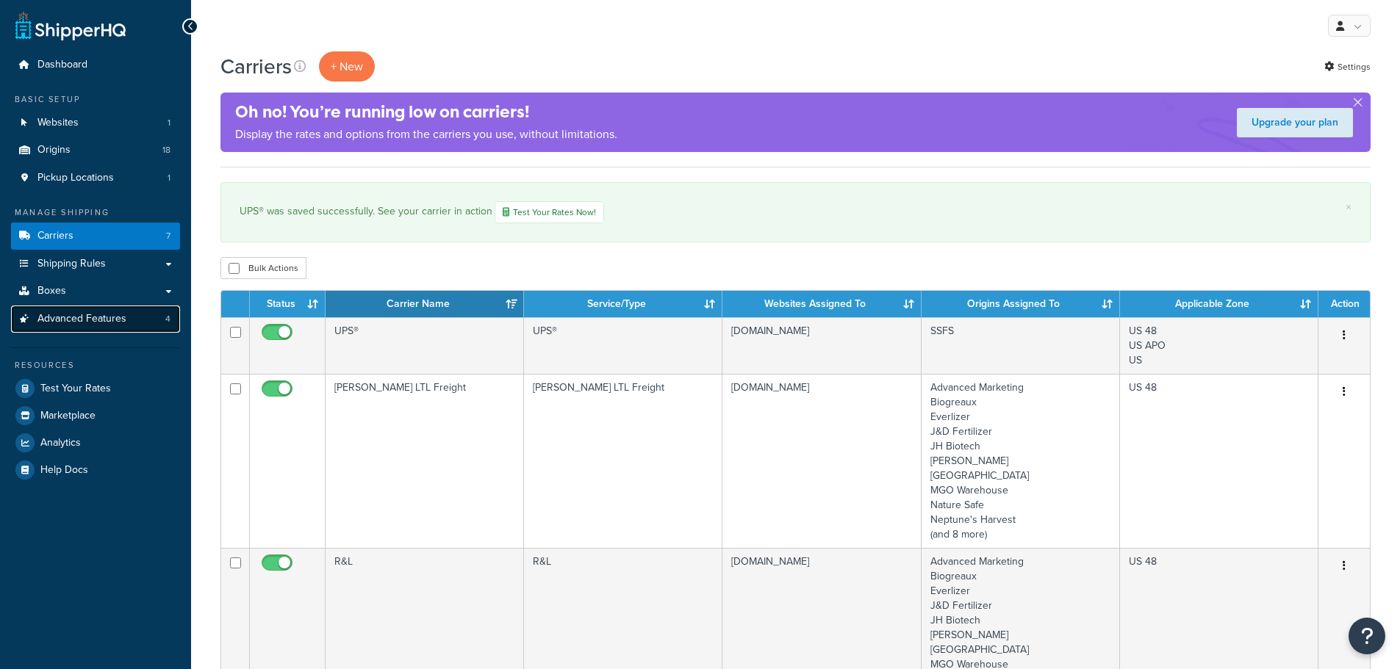
drag, startPoint x: 0, startPoint y: 0, endPoint x: 98, endPoint y: 323, distance: 337.3
click at [98, 323] on span "Advanced Features" at bounding box center [81, 319] width 89 height 12
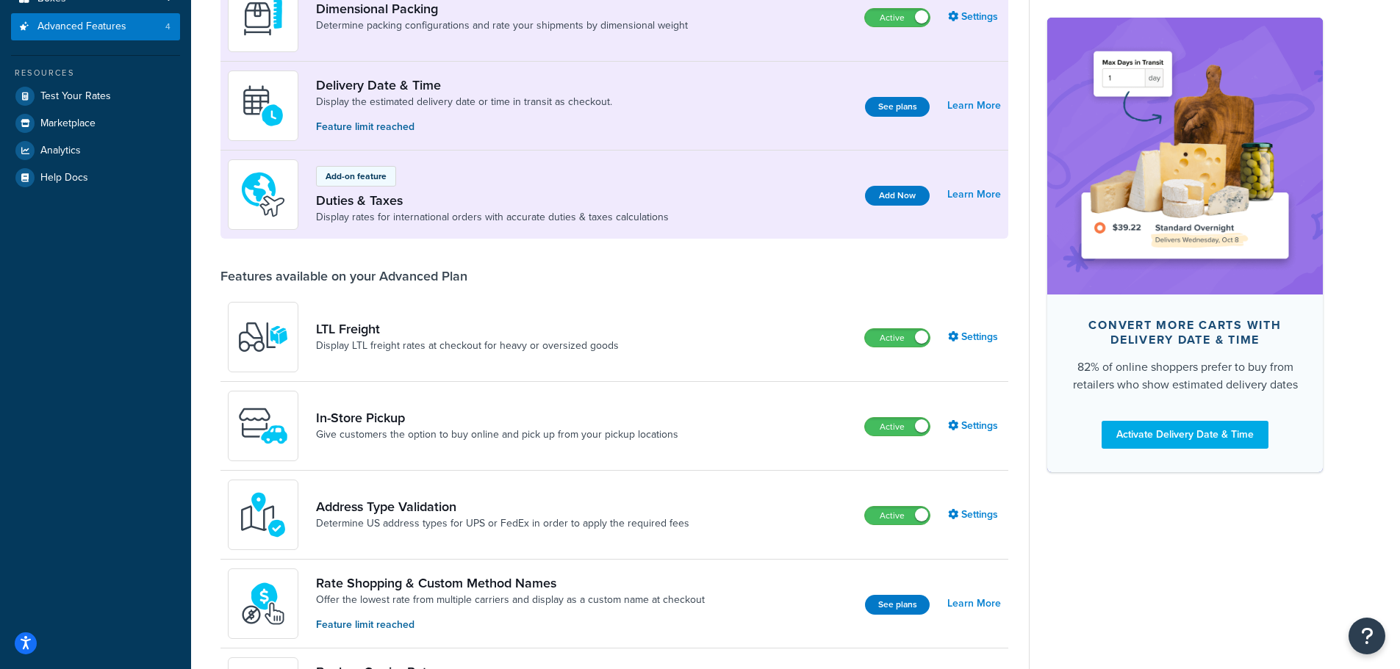
scroll to position [294, 0]
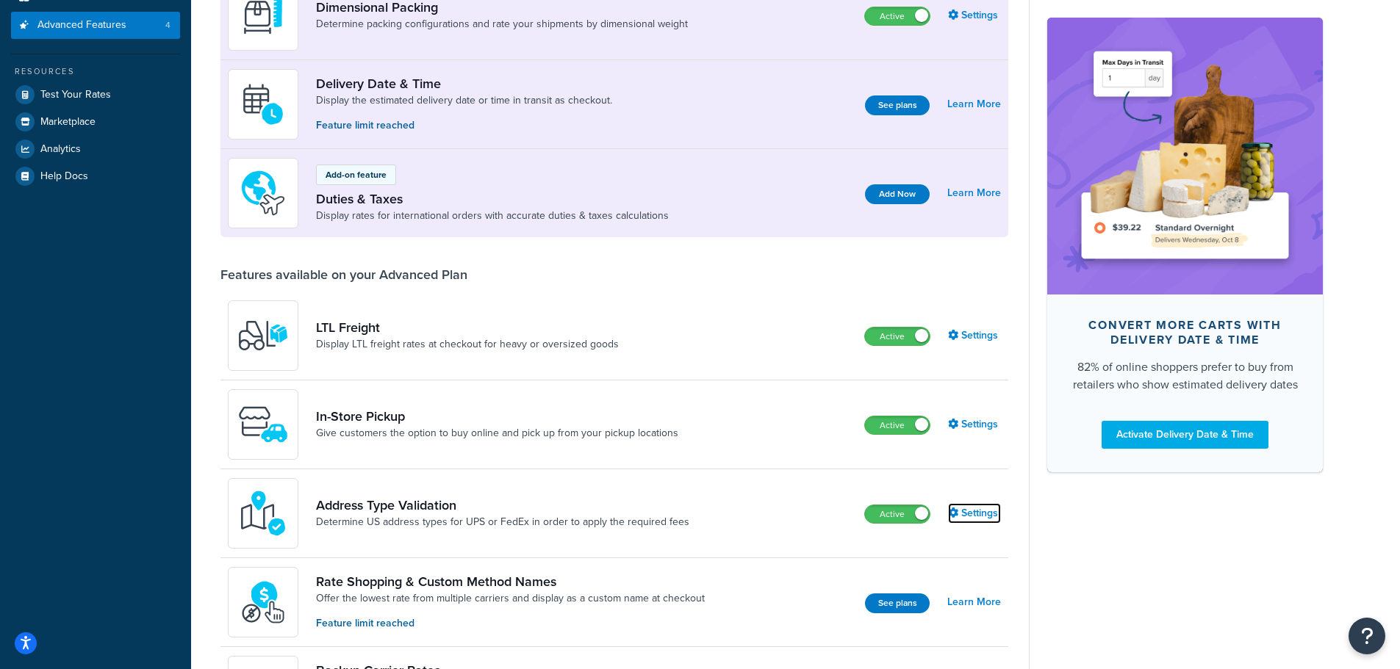
click at [964, 513] on link "Settings" at bounding box center [974, 513] width 53 height 21
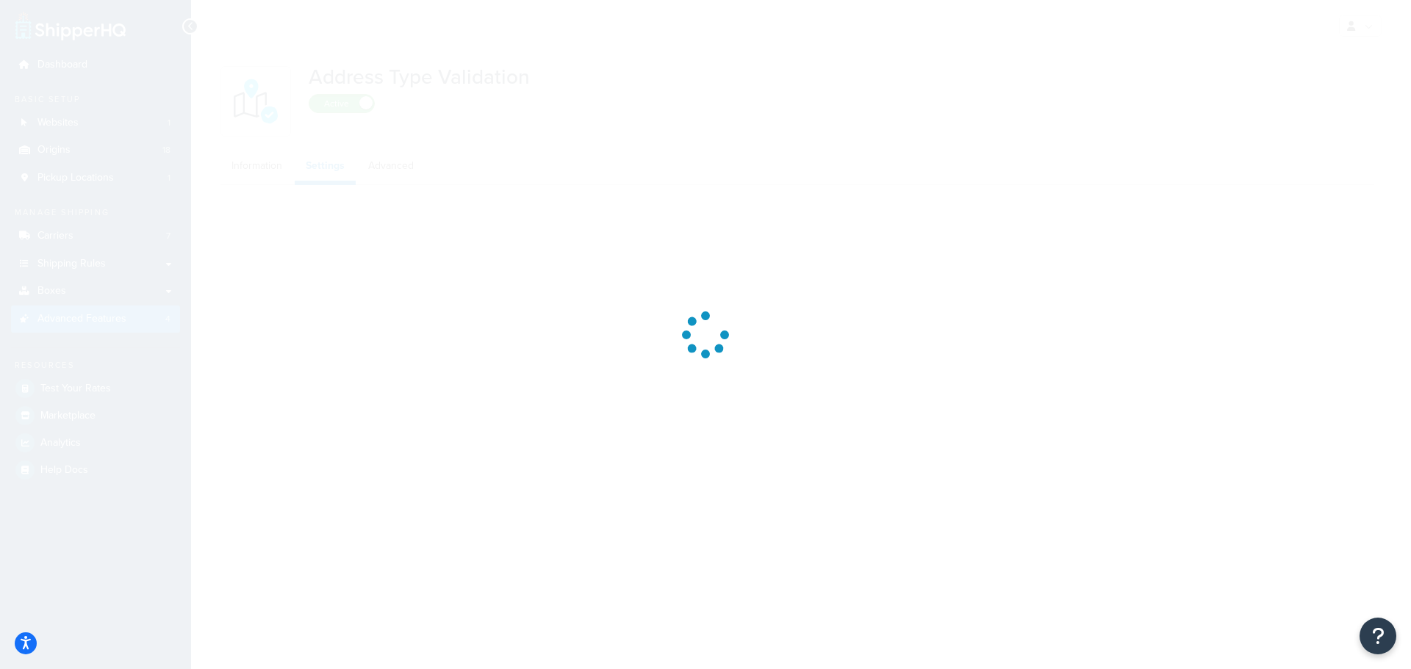
select select "157671"
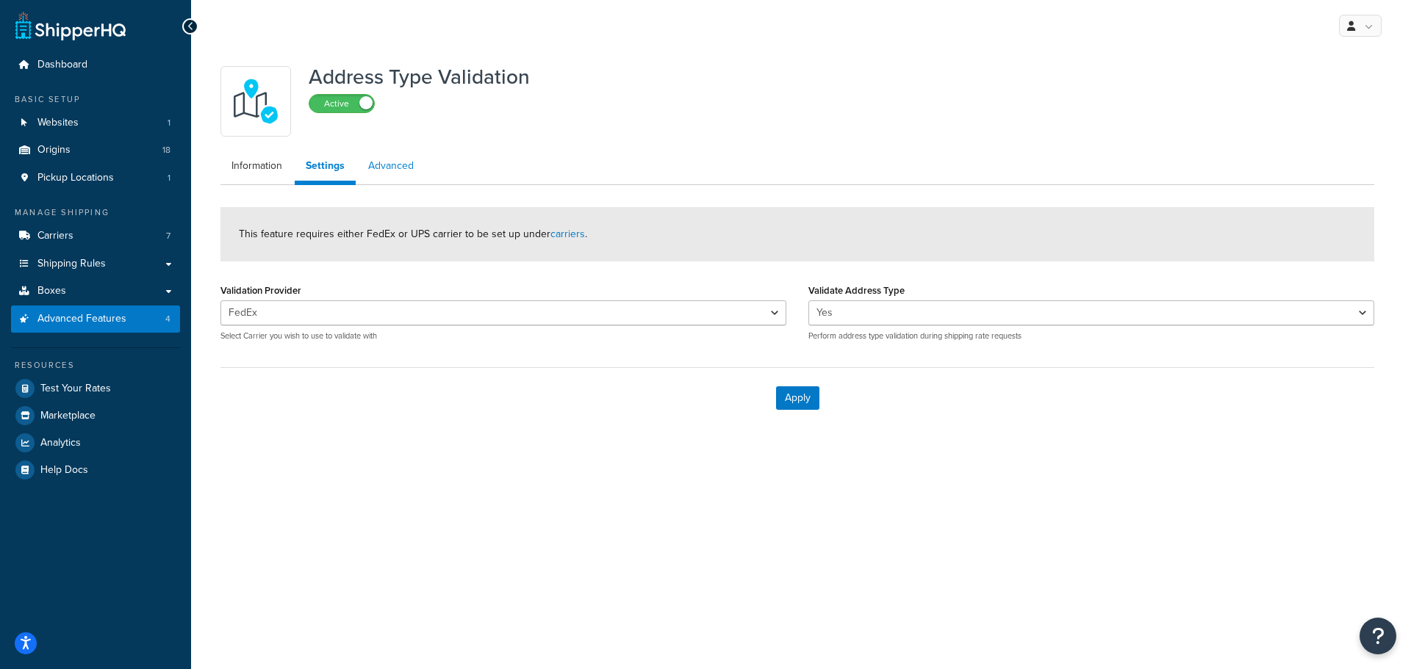
click at [398, 164] on link "Advanced" at bounding box center [391, 165] width 68 height 29
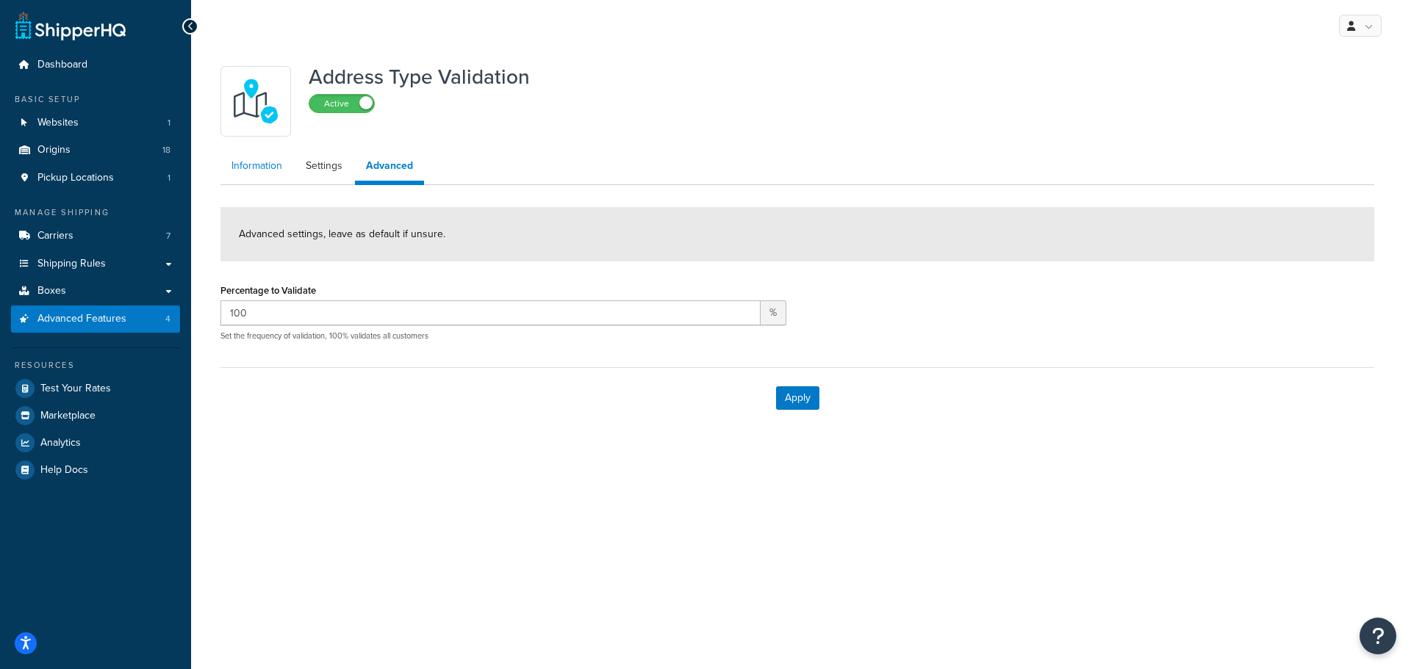
click at [246, 166] on link "Information" at bounding box center [256, 165] width 73 height 29
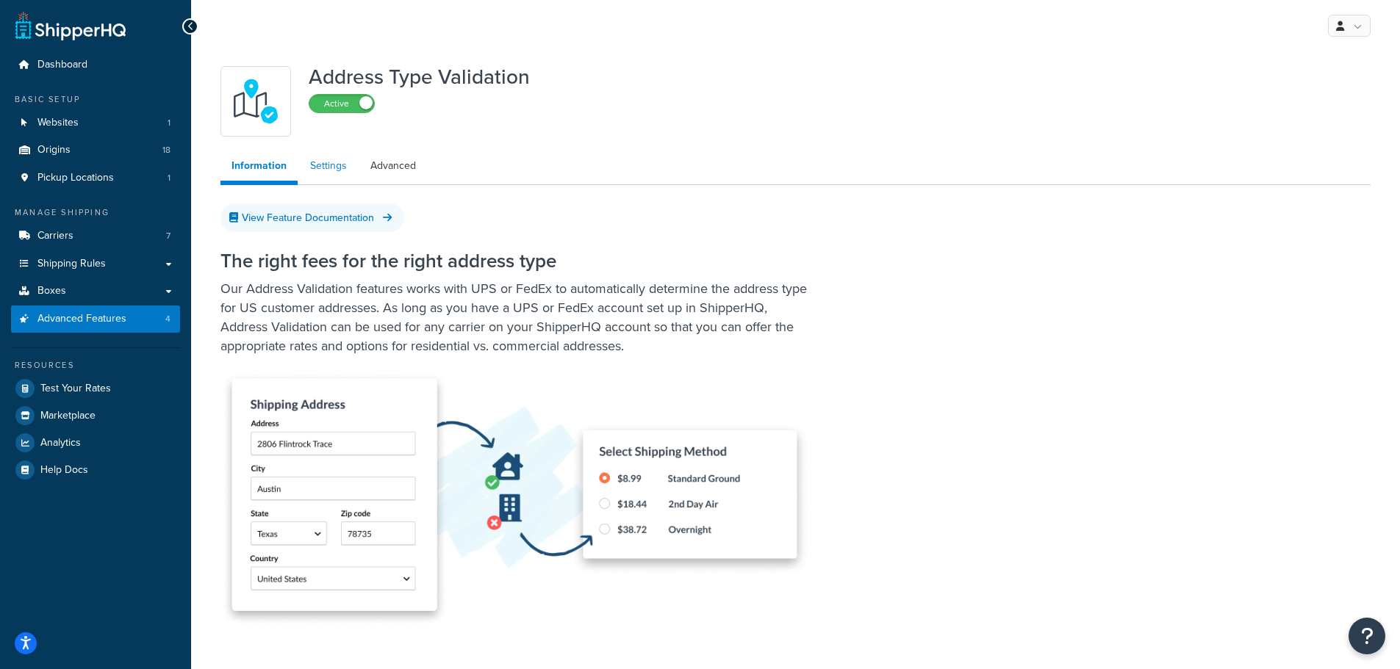
click at [328, 165] on link "Settings" at bounding box center [328, 165] width 59 height 29
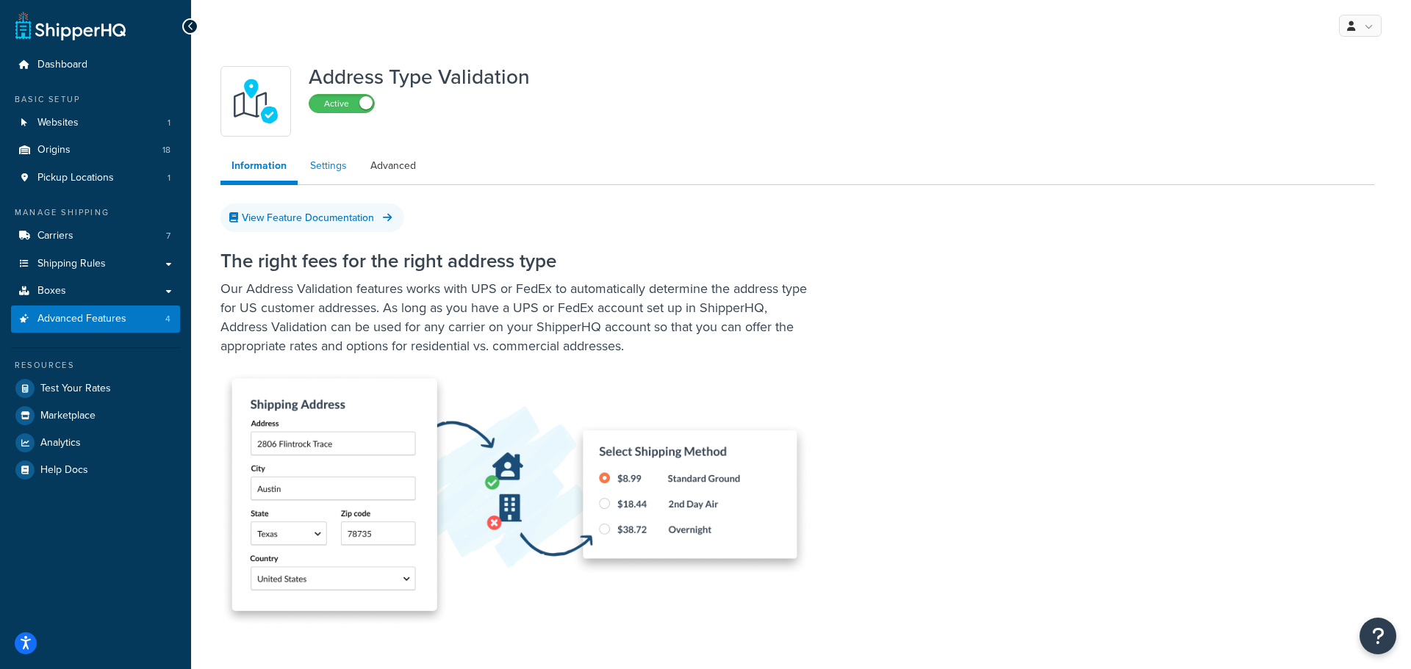
select select "157671"
